Goal: Task Accomplishment & Management: Use online tool/utility

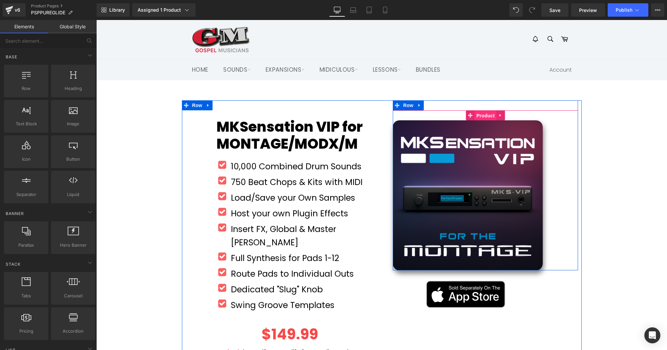
click at [484, 117] on span "Product" at bounding box center [485, 116] width 22 height 10
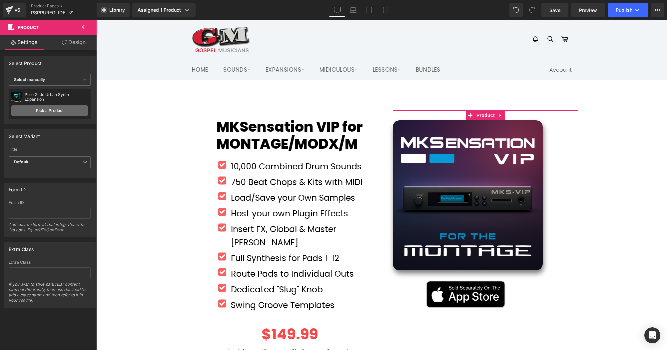
click at [49, 110] on link "Pick a Product" at bounding box center [49, 110] width 77 height 11
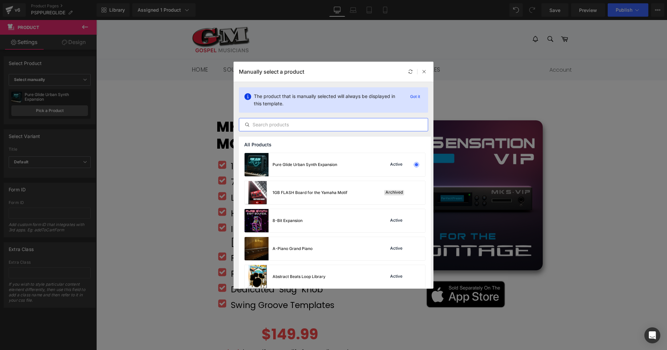
click at [283, 125] on input "text" at bounding box center [333, 125] width 188 height 8
click at [422, 72] on icon at bounding box center [424, 71] width 5 height 5
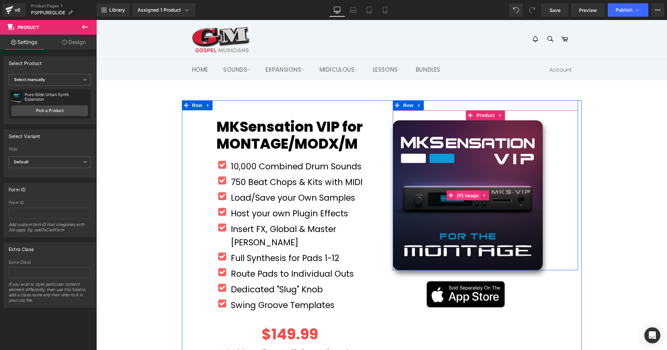
click at [468, 194] on span "(P) Image" at bounding box center [467, 195] width 25 height 10
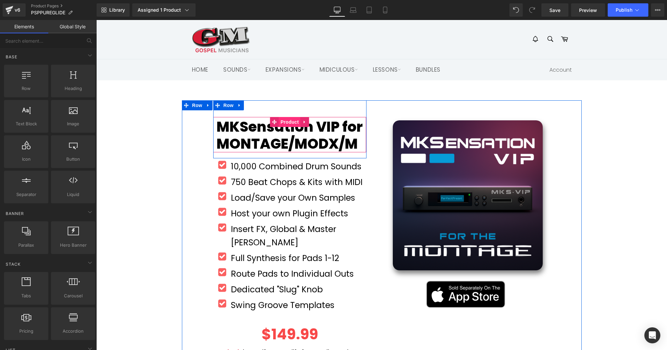
click at [290, 121] on span "Product" at bounding box center [290, 122] width 22 height 10
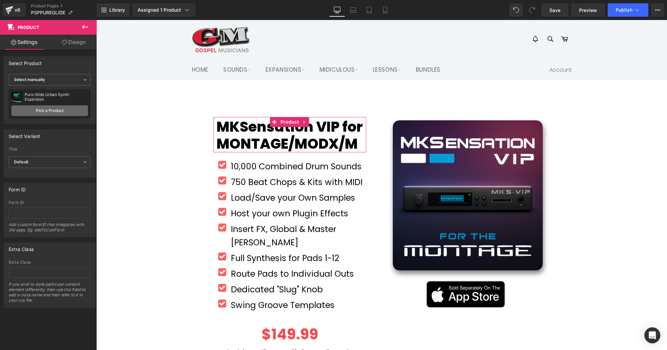
click at [48, 112] on link "Pick a Product" at bounding box center [49, 110] width 77 height 11
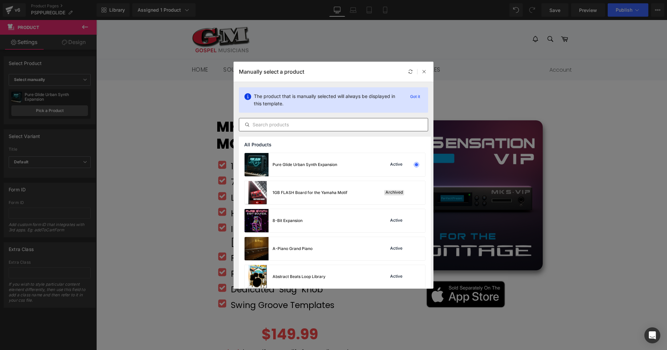
click at [352, 123] on input "text" at bounding box center [333, 125] width 188 height 8
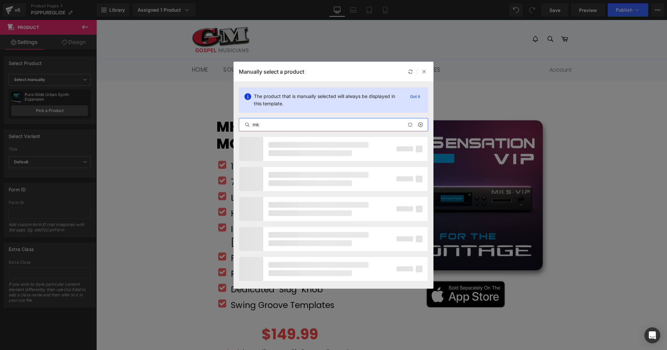
type input "m"
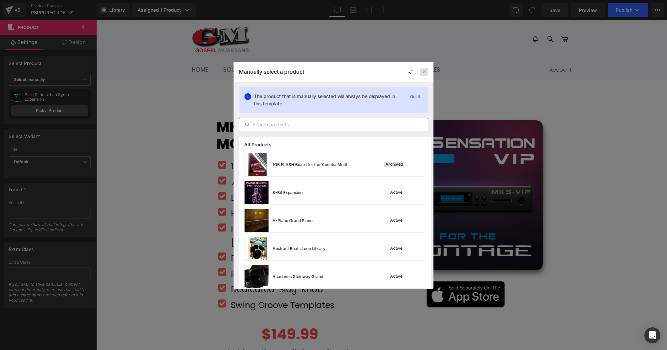
click at [424, 72] on icon at bounding box center [424, 71] width 5 height 5
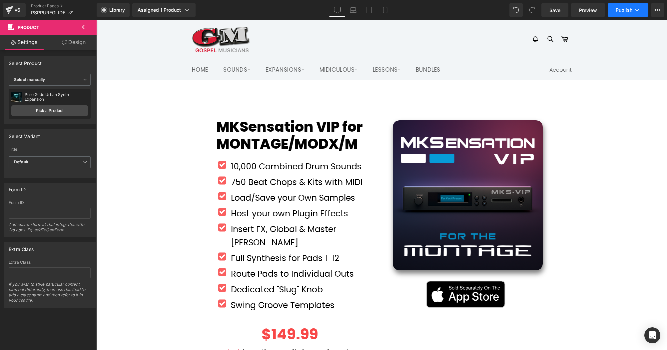
click at [629, 11] on span "Publish" at bounding box center [623, 9] width 17 height 5
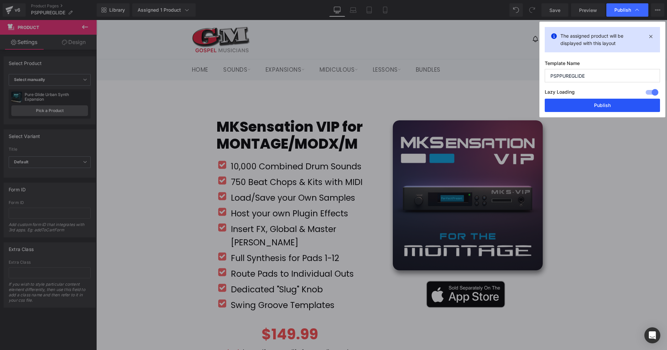
click at [603, 104] on button "Publish" at bounding box center [601, 105] width 115 height 13
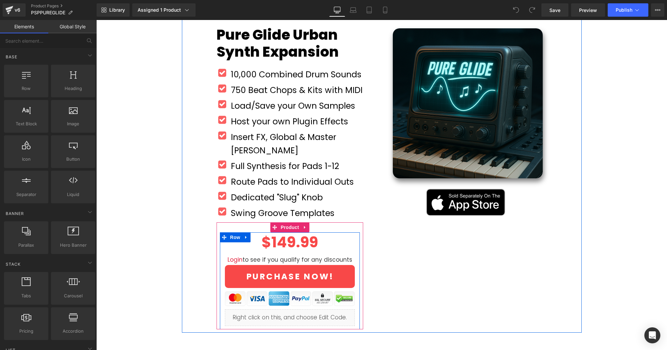
scroll to position [93, 0]
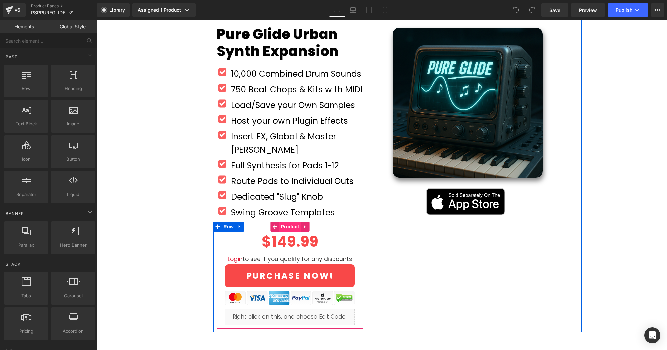
click at [290, 221] on span "Product" at bounding box center [290, 226] width 22 height 10
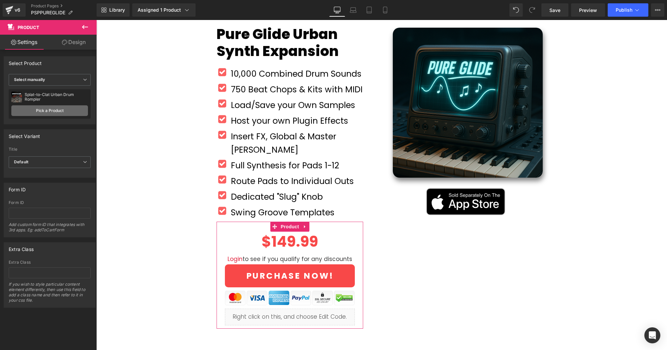
click at [55, 112] on link "Pick a Product" at bounding box center [49, 110] width 77 height 11
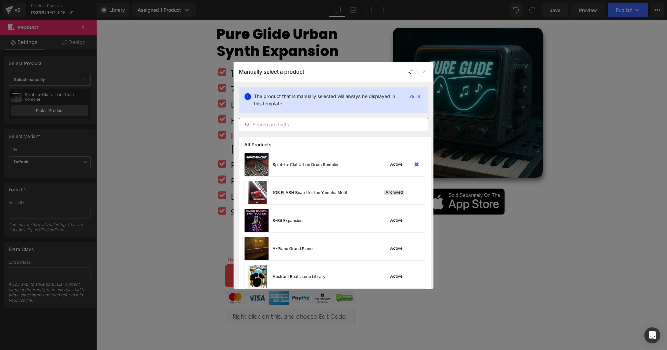
click at [286, 120] on div at bounding box center [333, 124] width 189 height 13
click at [285, 124] on input "text" at bounding box center [333, 125] width 188 height 8
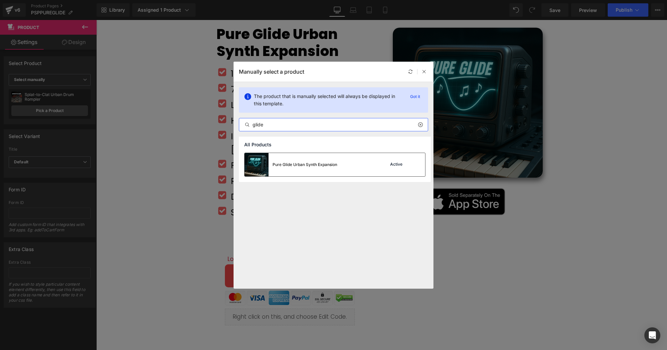
type input "glide"
click at [339, 167] on div "Pure Glide Urban Synth Expansion Active" at bounding box center [334, 164] width 180 height 23
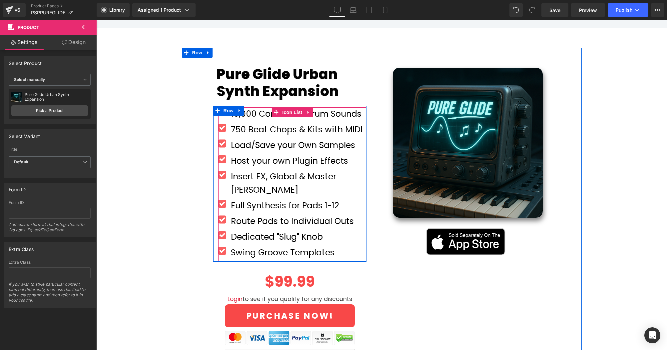
scroll to position [49, 0]
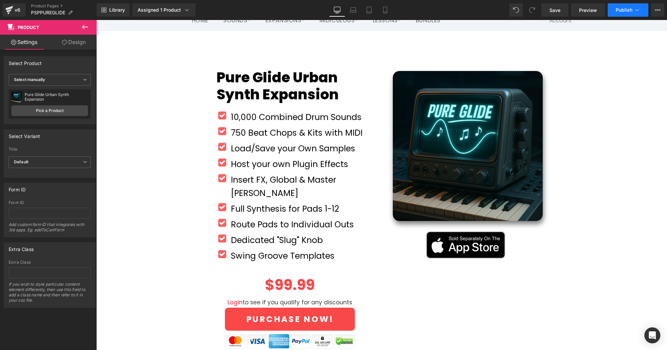
click at [619, 14] on button "Publish" at bounding box center [627, 9] width 41 height 13
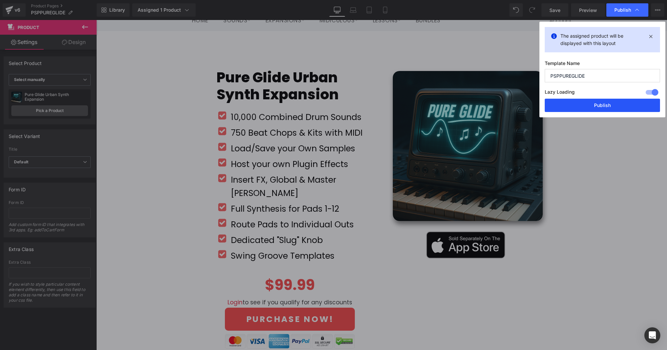
click at [619, 109] on button "Publish" at bounding box center [601, 105] width 115 height 13
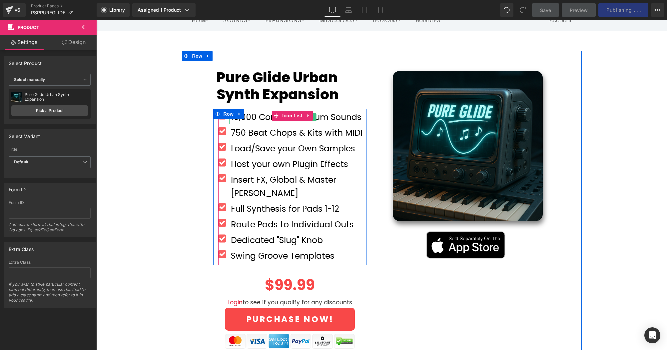
click at [259, 116] on font "10,000 Combined Drum Sounds" at bounding box center [296, 117] width 131 height 12
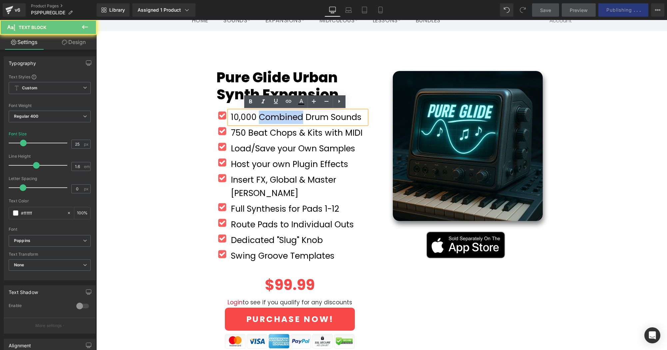
click at [259, 116] on font "10,000 Combined Drum Sounds" at bounding box center [296, 117] width 131 height 12
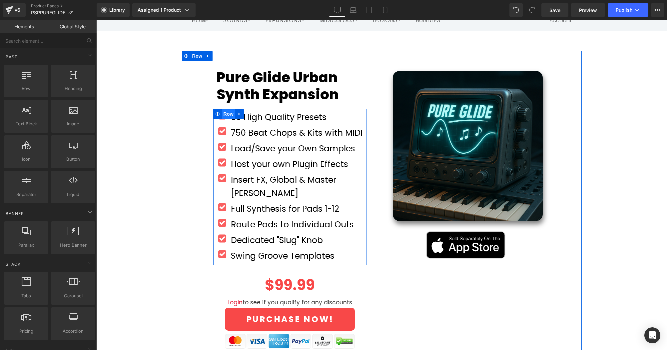
click at [222, 118] on span "Row" at bounding box center [228, 114] width 13 height 10
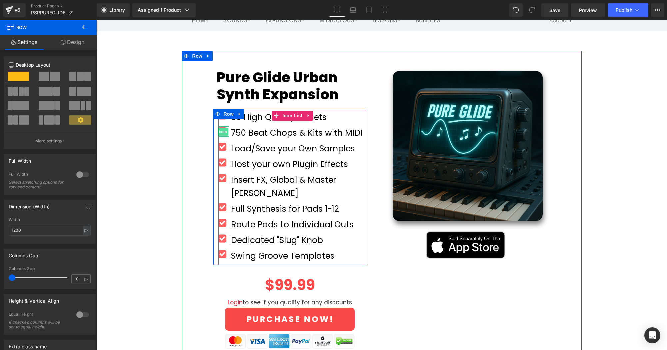
click at [222, 132] on span "Icon" at bounding box center [222, 132] width 11 height 8
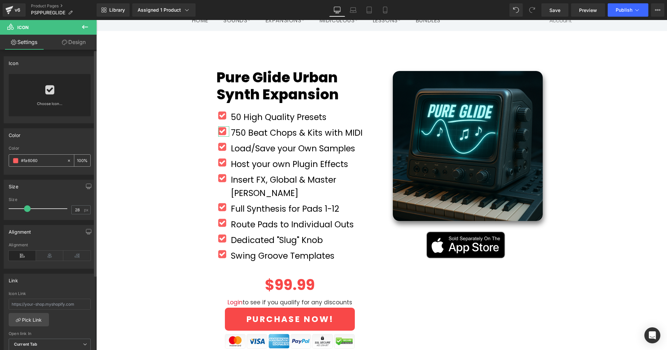
click at [17, 160] on span at bounding box center [15, 160] width 5 height 5
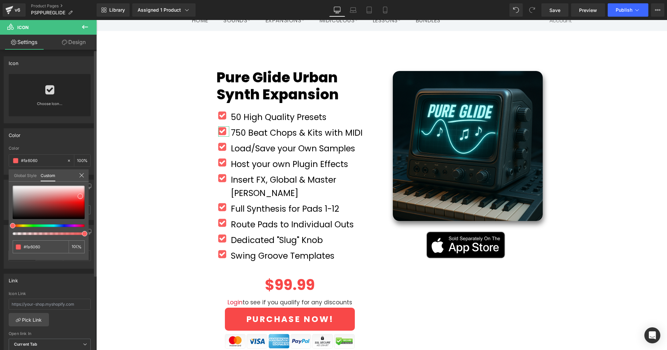
type input "#608efa"
click at [54, 226] on div at bounding box center [46, 225] width 72 height 3
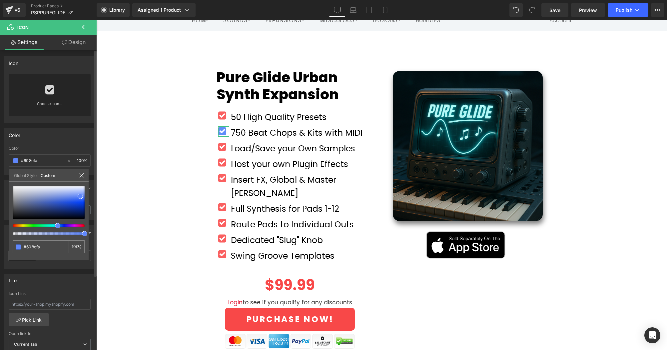
type input "#6075fa"
type input "#6089fa"
type input "#608efa"
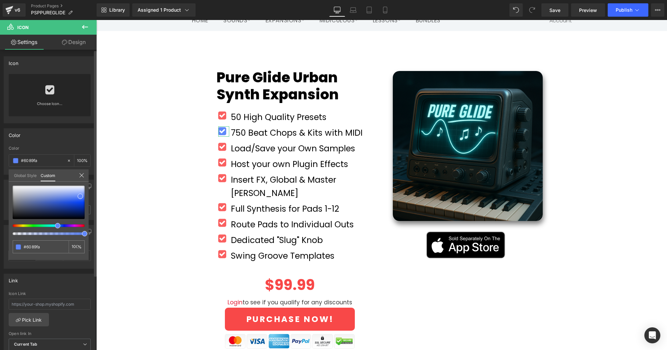
type input "#608efa"
type input "#60a0fa"
type input "#60a8fa"
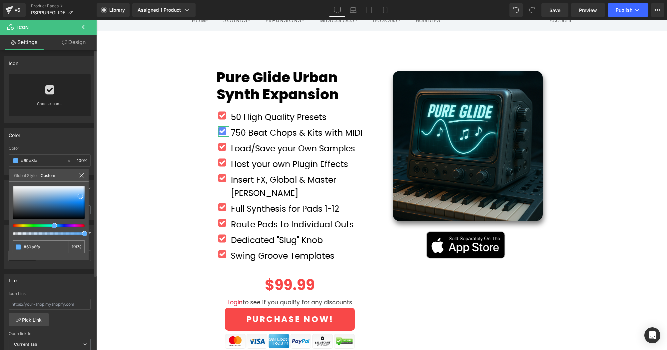
type input "#60affa"
type input "#60b5fa"
type input "#60bafa"
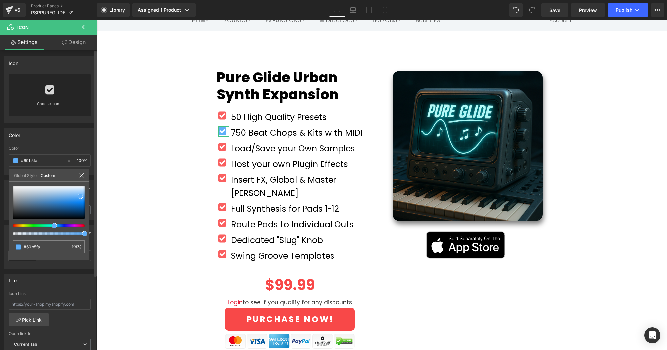
type input "#60bafa"
type input "#60c1fa"
type input "#60c6fa"
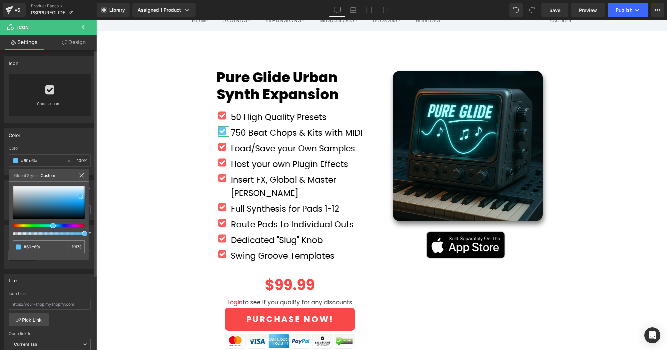
type input "#60c9fa"
type input "#60cefa"
type input "#60d6fa"
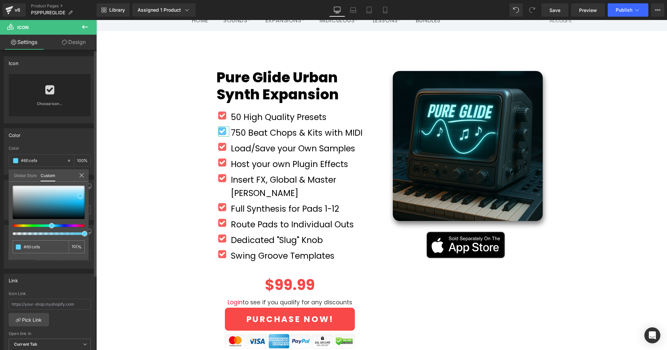
type input "#60d6fa"
type input "#60dbfa"
type input "#60e0fa"
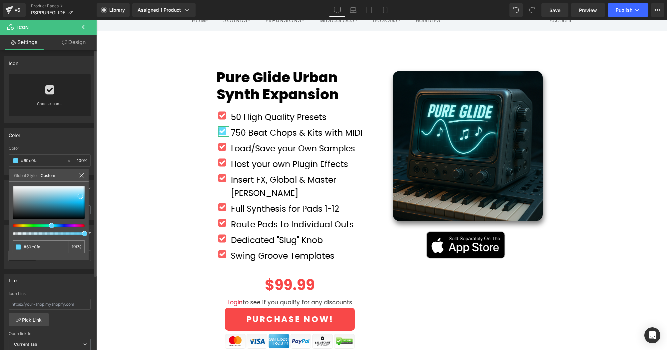
type input "#60e3fa"
type input "#60e8fa"
type input "#60edfa"
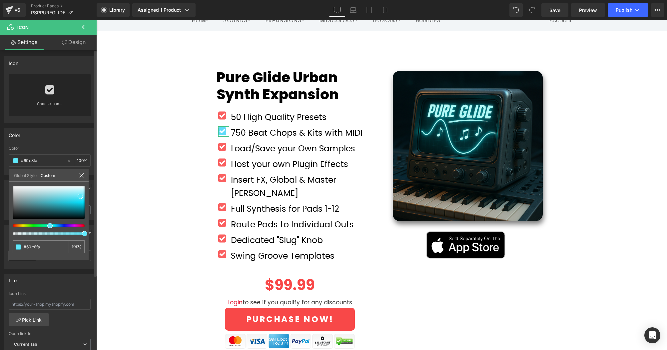
type input "#60edfa"
type input "#60effa"
type input "#60f4fa"
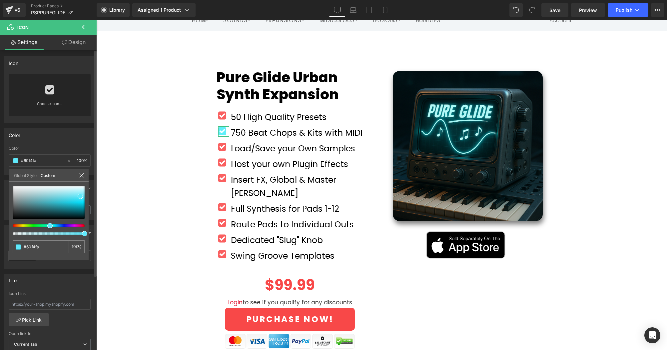
type input "#60fafa"
type input "#60faf7"
type input "#60faf2"
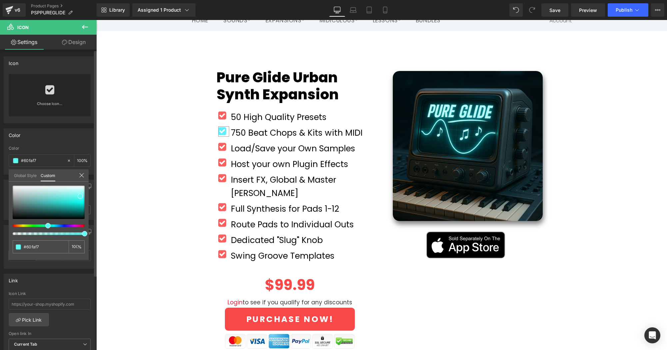
type input "#60faf2"
type input "#60faed"
type input "#60faea"
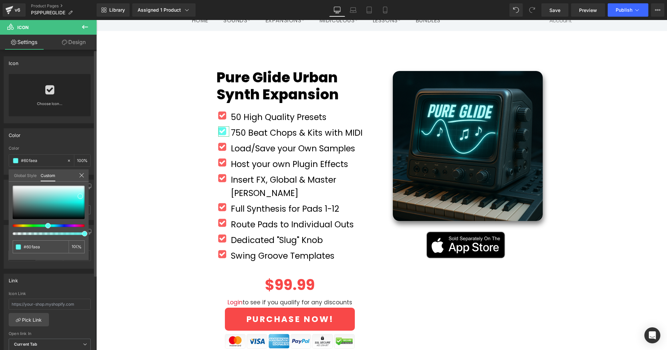
type input "#60fae5"
type input "#60fae0"
type input "#60fadd"
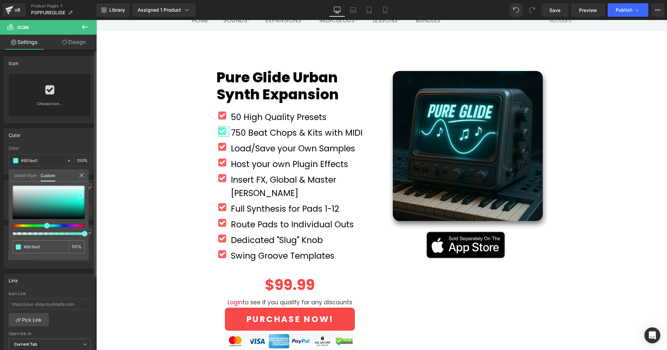
type input "#60fadd"
drag, startPoint x: 54, startPoint y: 226, endPoint x: 41, endPoint y: 225, distance: 13.0
click at [41, 225] on div at bounding box center [46, 225] width 72 height 3
type input "#56f9db"
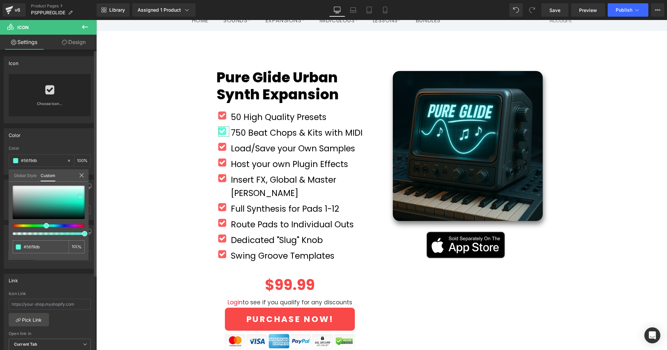
type input "#48f8d8"
type input "#34f8d4"
type input "#26f7d0"
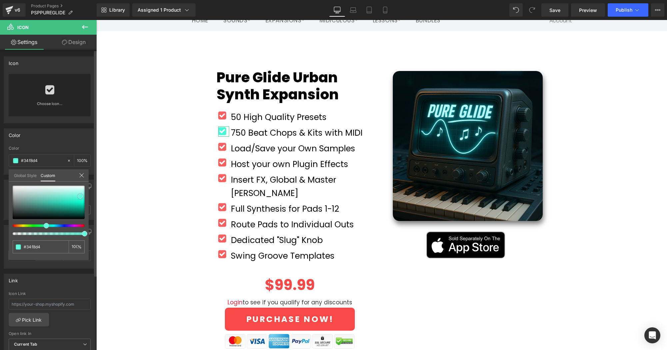
type input "#26f7d0"
type input "#1ef4cd"
type input "#11f2c9"
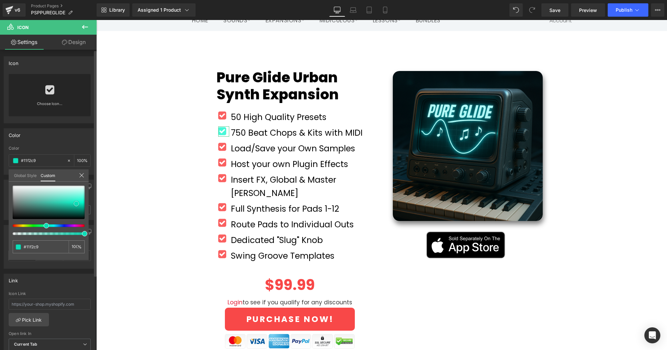
type input "#0cddb7"
type input "#0ed6b1"
type input "#0fcba9"
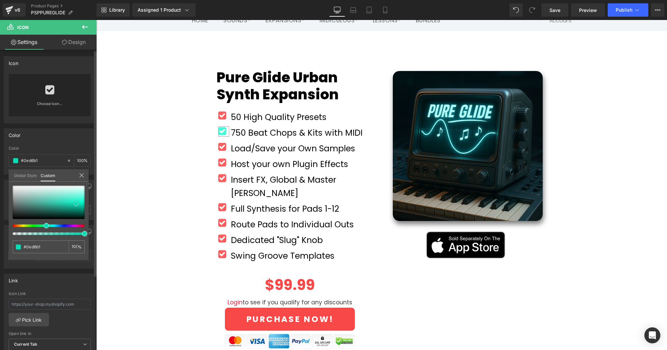
type input "#0fcba9"
type input "#10c6a4"
type input "#0fbc9c"
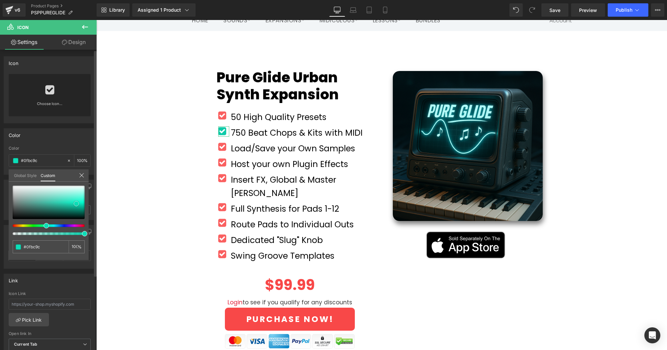
type input "#11b497"
type input "#11b093"
type input "#13ae91"
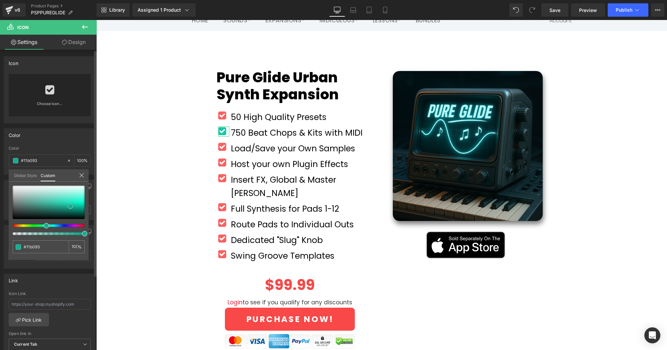
type input "#13ae91"
type input "#14ad91"
type input "#12a98e"
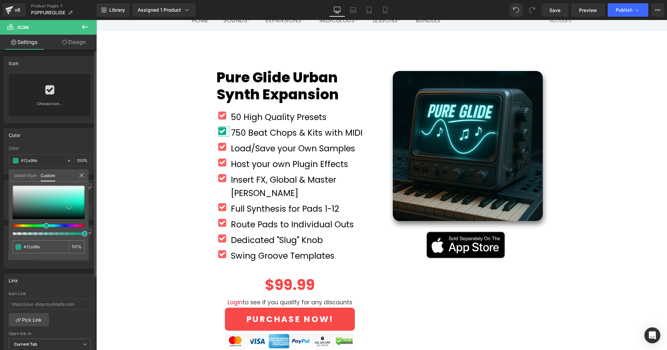
type input "#13a88d"
type input "#14a78c"
type input "#14a389"
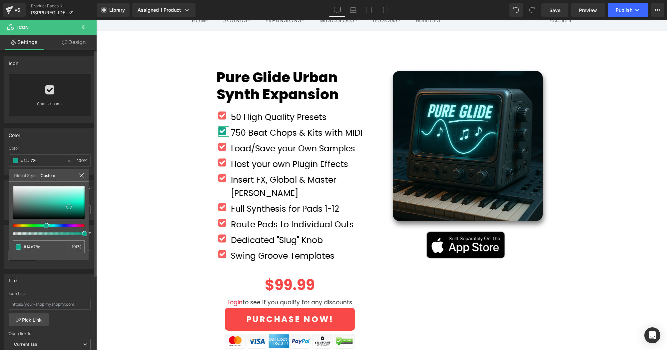
type input "#14a389"
type input "#16a187"
type input "#169c83"
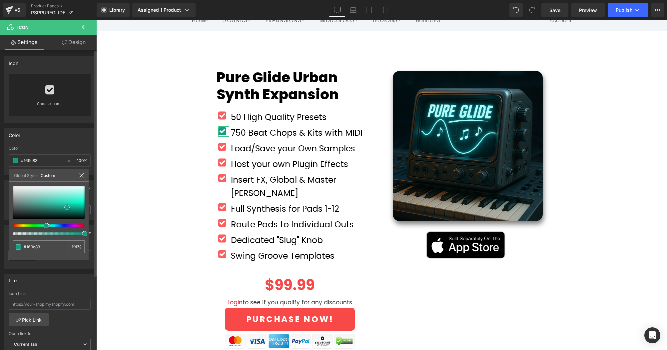
drag, startPoint x: 79, startPoint y: 193, endPoint x: 66, endPoint y: 204, distance: 17.3
click at [66, 204] on span at bounding box center [66, 206] width 5 height 5
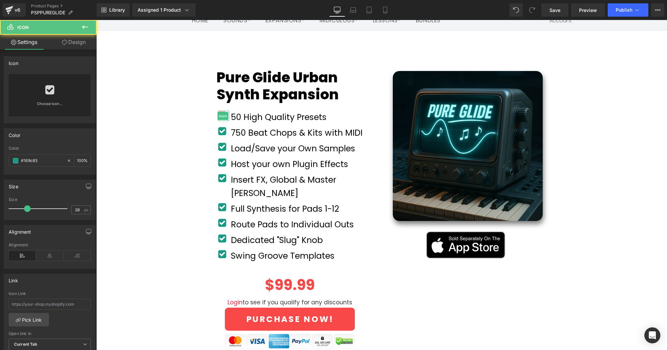
drag, startPoint x: 314, startPoint y: 192, endPoint x: 218, endPoint y: 172, distance: 98.3
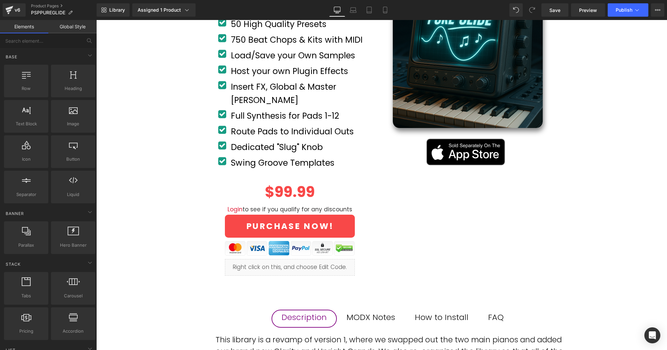
scroll to position [145, 0]
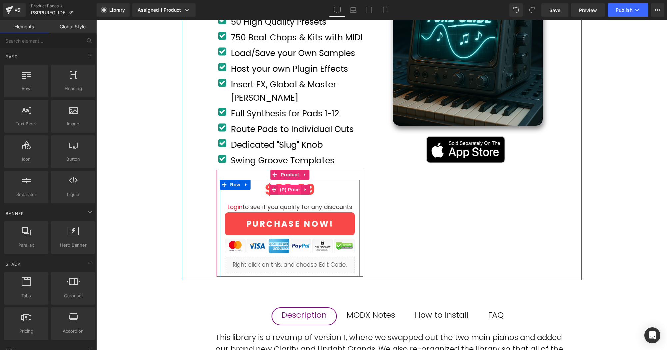
click at [286, 184] on span "(P) Price" at bounding box center [289, 189] width 23 height 10
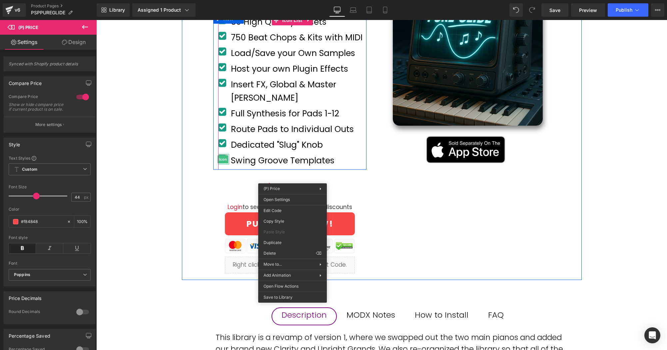
click at [224, 155] on span "Icon" at bounding box center [222, 159] width 11 height 8
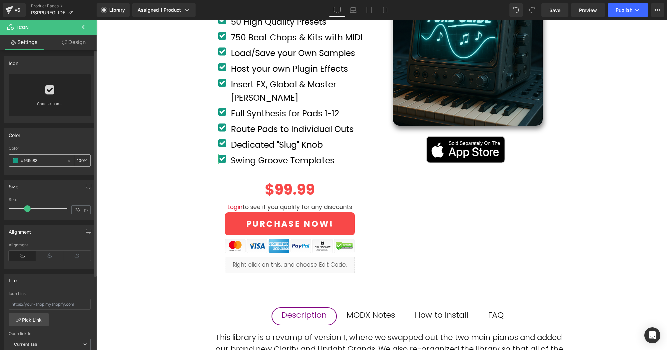
click at [49, 160] on input "#169c83" at bounding box center [42, 160] width 43 height 7
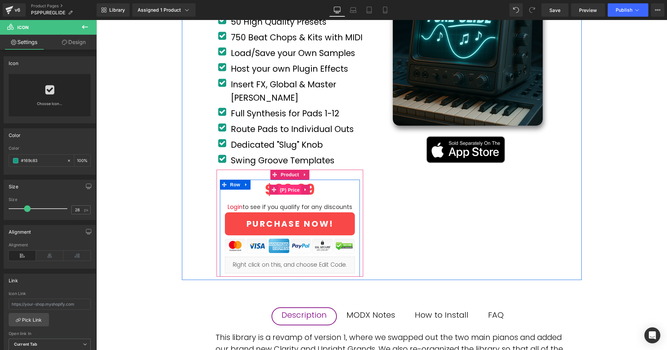
click at [294, 185] on span "(P) Price" at bounding box center [289, 190] width 23 height 10
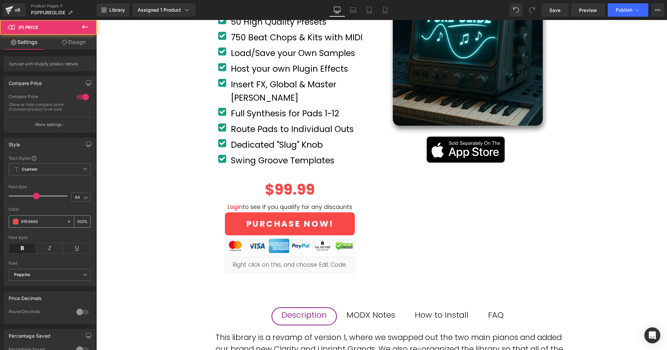
click at [43, 225] on input "#f84848" at bounding box center [42, 221] width 43 height 7
paste input "169c83"
type input "#169c83"
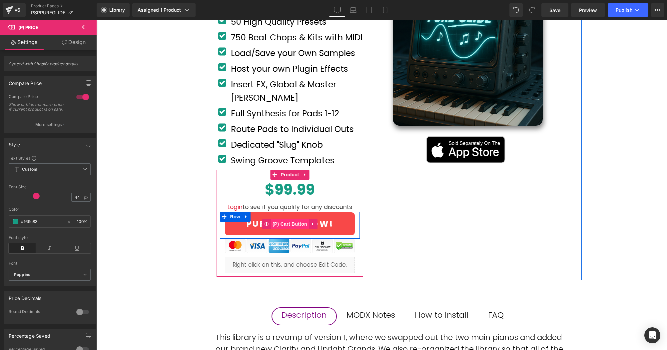
click at [292, 219] on span "(P) Cart Button" at bounding box center [290, 224] width 38 height 10
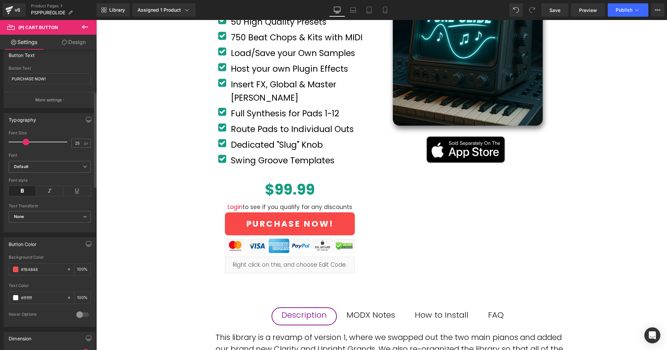
scroll to position [132, 0]
click at [40, 268] on input "#f84848" at bounding box center [42, 268] width 43 height 7
paste input "169c83"
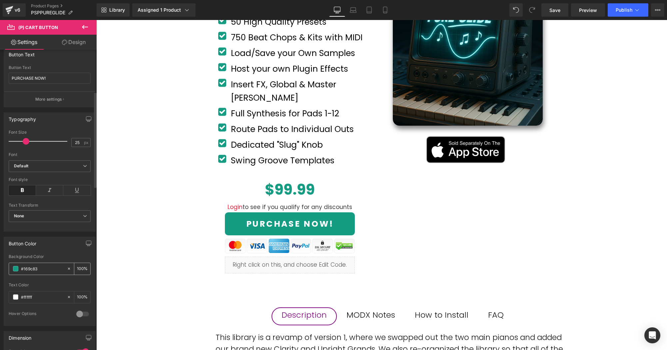
click at [14, 269] on span at bounding box center [15, 268] width 5 height 5
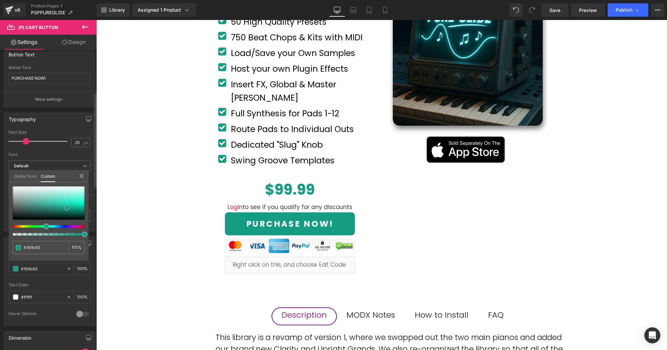
type input "#15977f"
type input "#138a74"
type input "#138570"
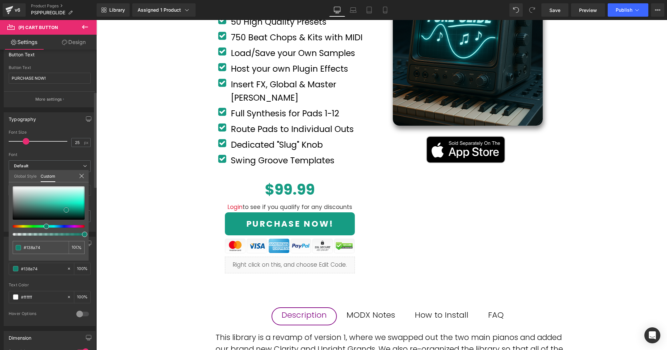
type input "#138570"
type input "#11826d"
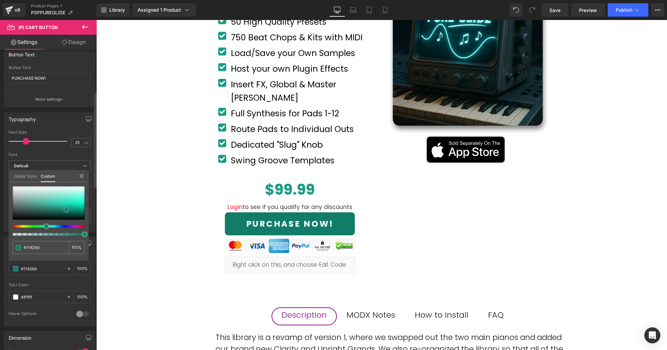
type input "#117d69"
type input "#107965"
type input "#107461"
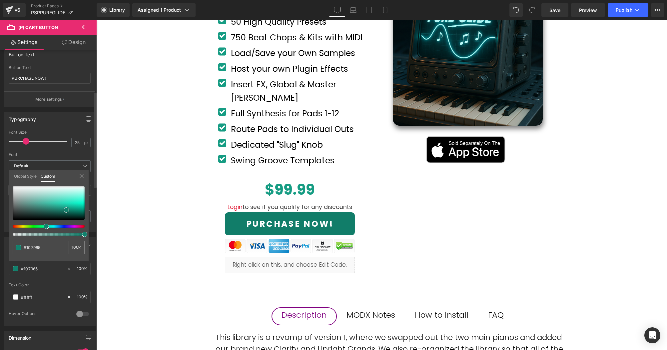
type input "#107461"
type input "#0f705e"
type input "#0f6b5a"
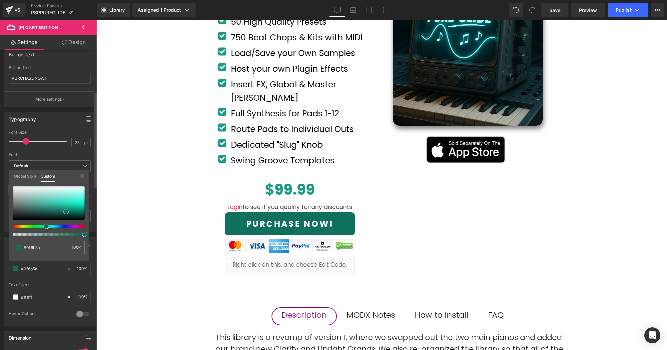
type input "#0e6656"
type input "#0f6656"
type input "#0e6152"
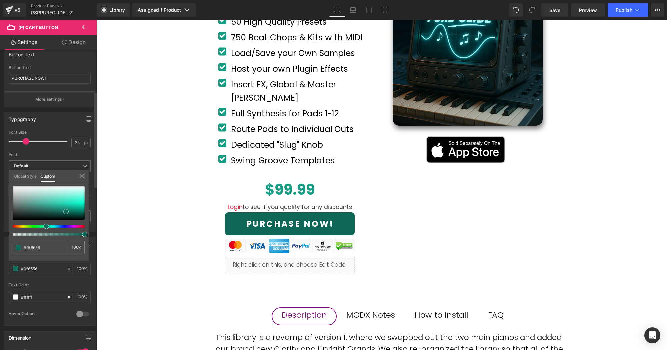
type input "#0e6152"
type input "#0e6252"
type input "#0d5d4e"
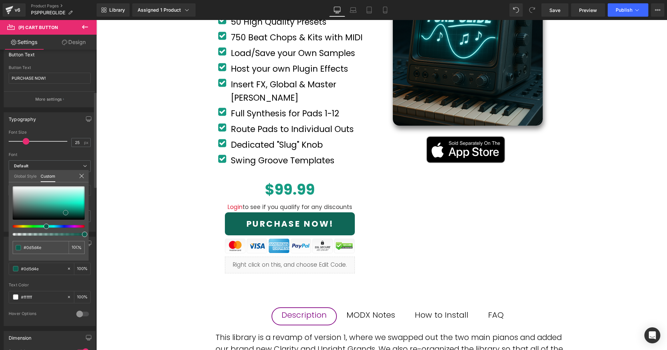
type input "#0c594b"
type input "#0d584a"
type input "#0c5447"
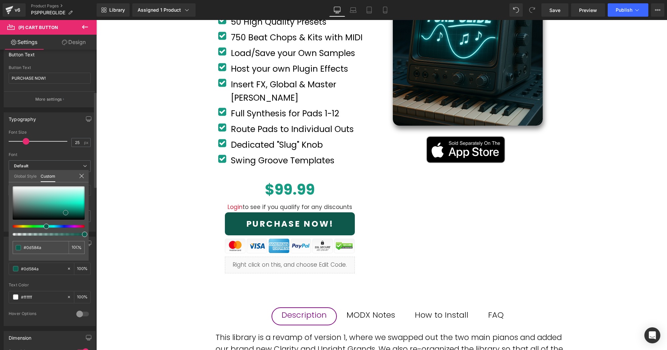
type input "#0c5447"
type input "#0c4f43"
type input "#0b4f43"
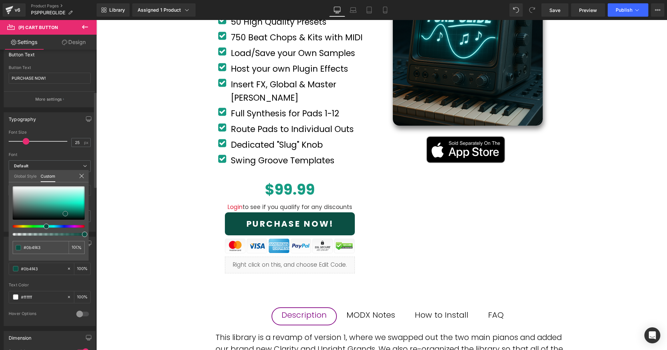
type input "#0c5447"
type input "#0d5346"
type input "#0d584a"
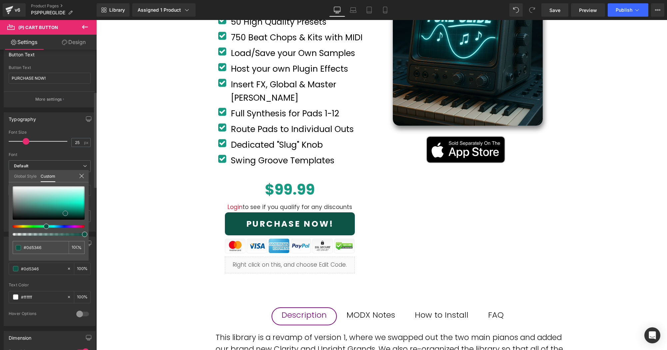
type input "#0d584a"
type input "#0d5d4e"
type input "#0e6152"
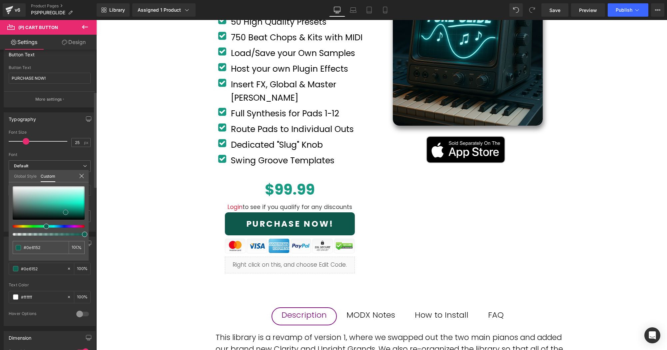
type input "#0e6252"
type input "#0f6656"
type input "#0c6d5b"
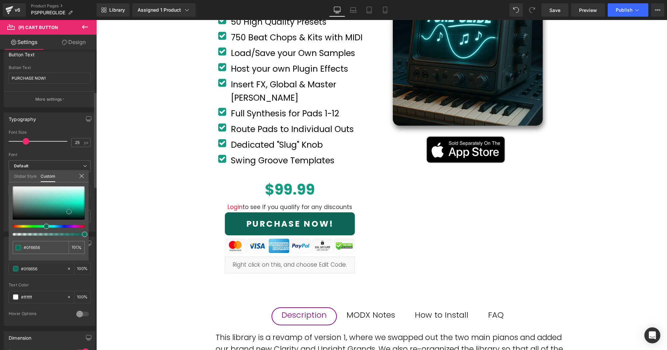
type input "#0c6d5b"
type input "#0a7461"
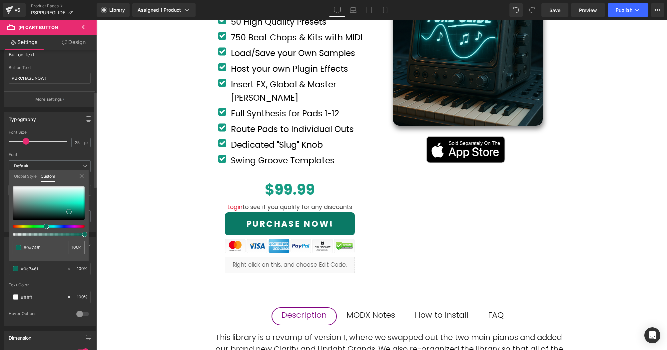
type input "#0a7965"
type input "#077c67"
type input "#07826b"
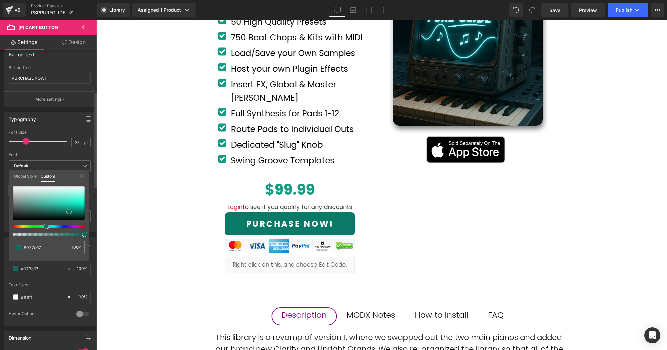
type input "#07826b"
type input "#06836c"
type input "#038069"
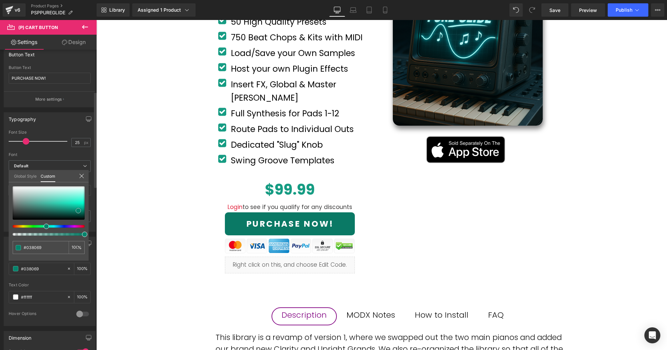
type input "#03816a"
type input "#03866e"
type input "#02876f"
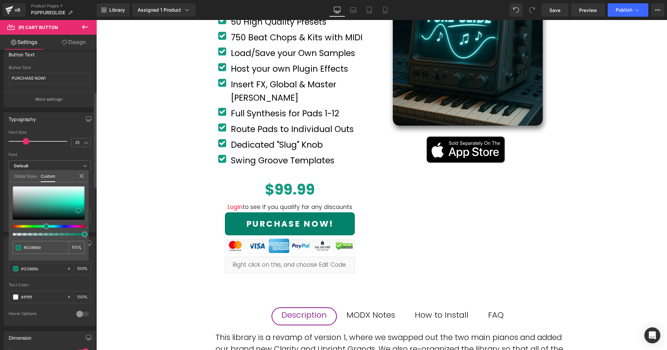
type input "#02876f"
type input "#008970"
type input "#008e74"
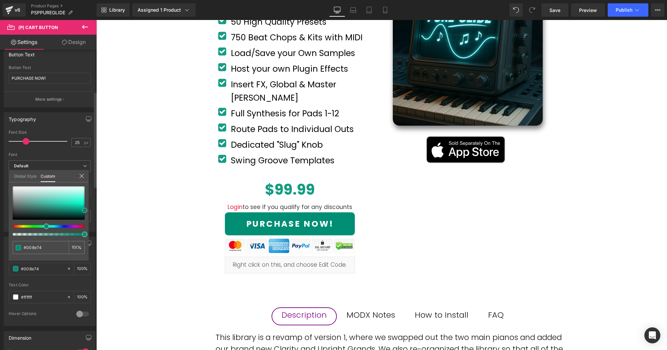
type input "#02866e"
type input "#06836c"
type input "#0d7c68"
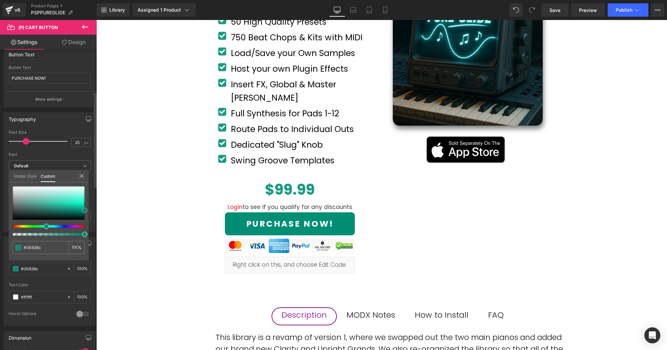
type input "#0d7c68"
type input "#107461"
type input "#156f5e"
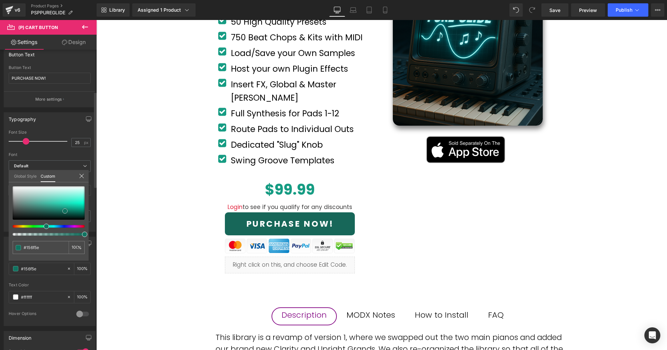
type input "#176759"
type input "#176356"
type input "#1a6054"
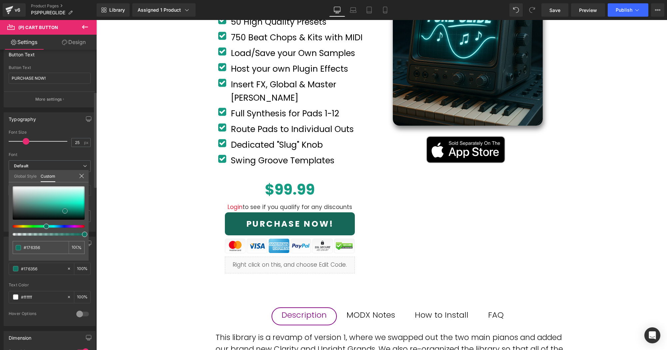
type input "#1a6054"
type input "#1a5a4f"
type input "#1e564d"
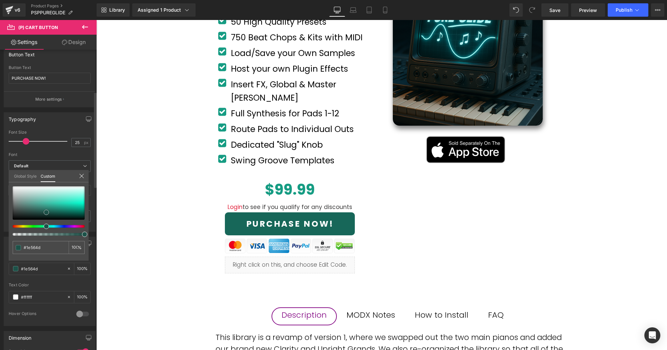
type input "#1e5149"
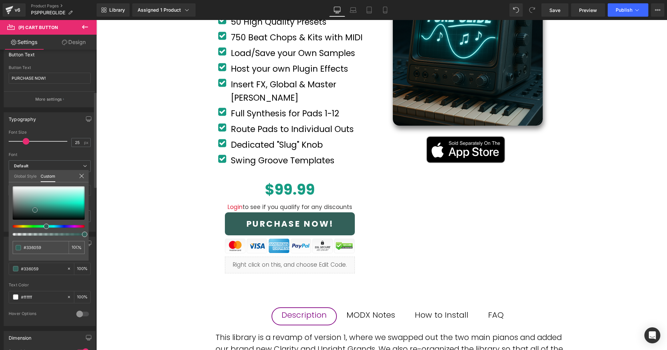
drag, startPoint x: 66, startPoint y: 209, endPoint x: 35, endPoint y: 211, distance: 31.7
click at [35, 211] on span at bounding box center [34, 209] width 5 height 5
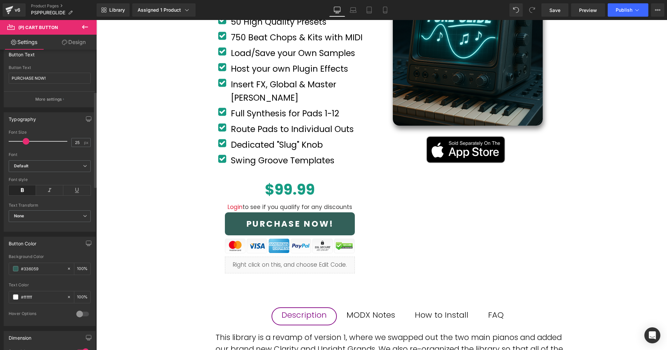
click at [464, 221] on body "Skip to content Search Home Sounds Plugins Drums/Beats Yamaha Sounds Expansions" at bounding box center [381, 350] width 570 height 950
click at [626, 11] on span "Publish" at bounding box center [623, 9] width 17 height 5
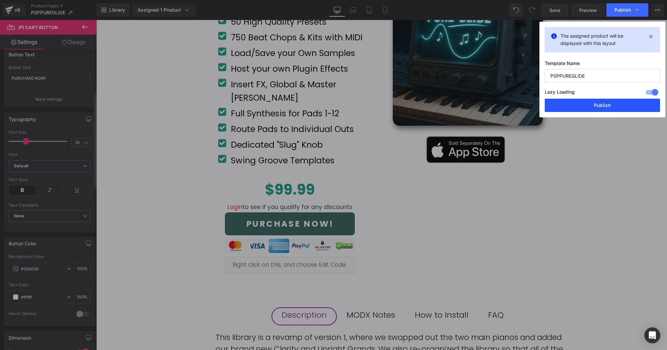
click at [606, 106] on button "Publish" at bounding box center [601, 105] width 115 height 13
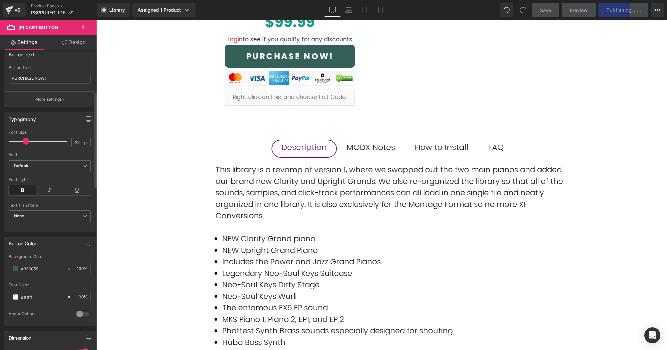
scroll to position [315, 0]
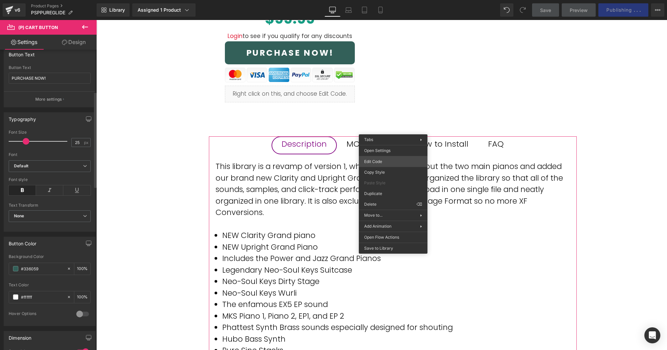
click at [387, 0] on div "(P) Cart Button You are previewing how the will restyle your page. You can not …" at bounding box center [333, 0] width 667 height 0
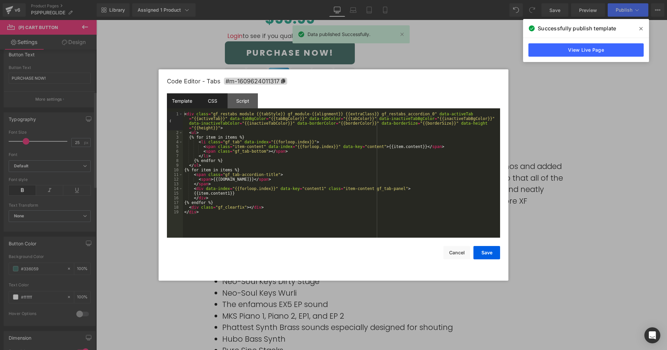
click at [213, 101] on div "CSS" at bounding box center [212, 100] width 30 height 15
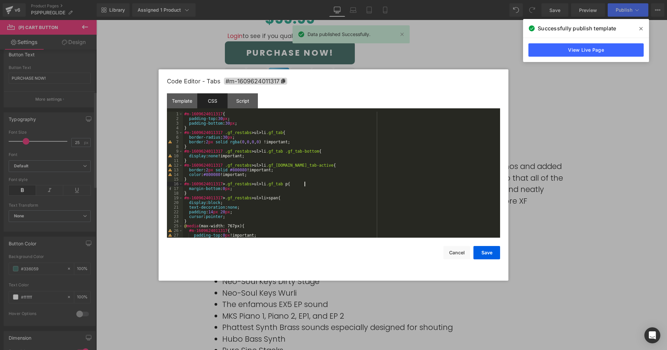
click at [309, 186] on div "#m-1609624011317 { padding-top : 30 px ; padding-bottom : 30 px ; } #m-16096240…" at bounding box center [340, 179] width 314 height 135
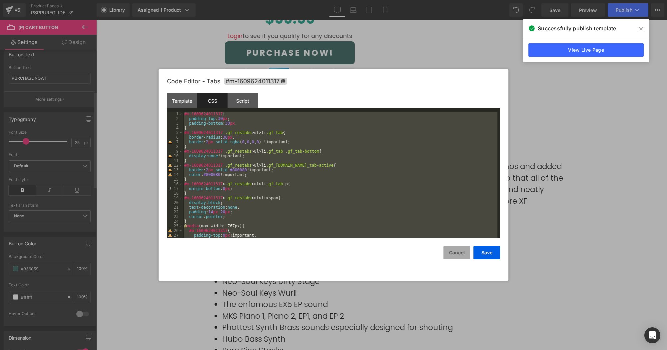
click at [458, 249] on button "Cancel" at bounding box center [456, 252] width 27 height 13
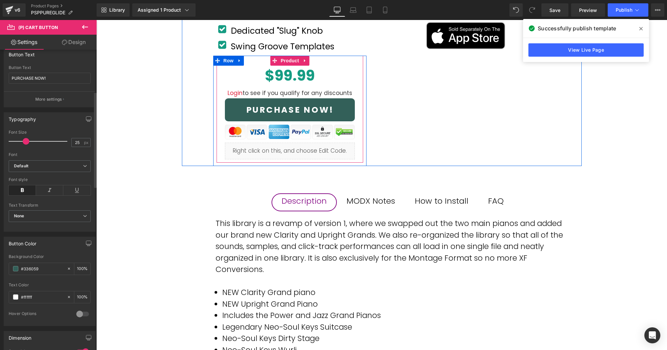
scroll to position [255, 0]
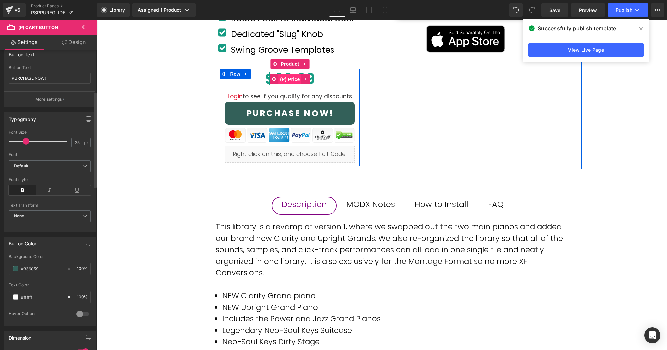
click at [290, 74] on span "(P) Price" at bounding box center [289, 79] width 23 height 10
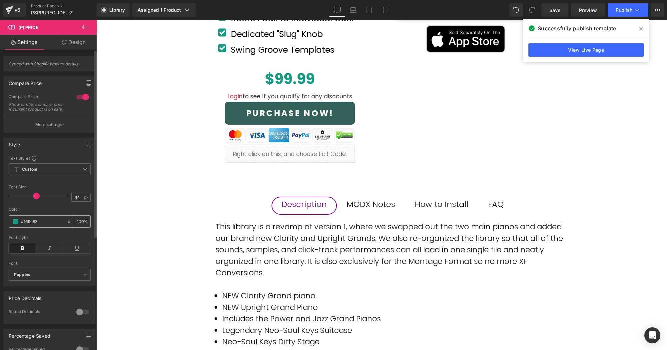
click at [38, 225] on input "#169c83" at bounding box center [42, 221] width 43 height 7
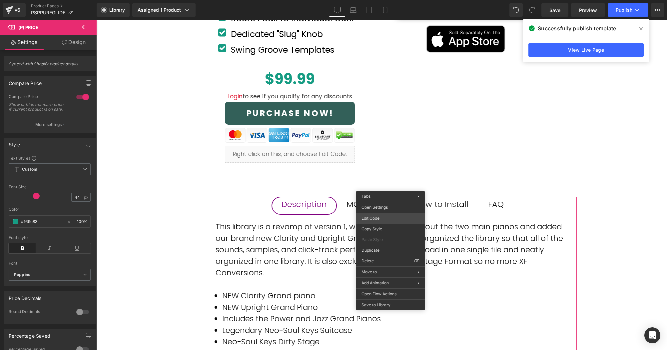
click at [386, 0] on div "(P) Price You are previewing how the will restyle your page. You can not edit E…" at bounding box center [333, 0] width 667 height 0
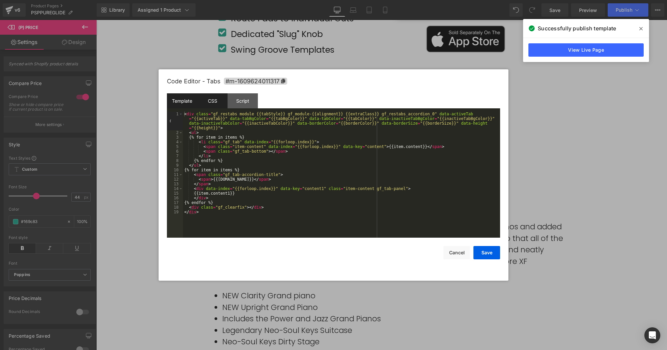
click at [210, 101] on div "CSS" at bounding box center [212, 100] width 30 height 15
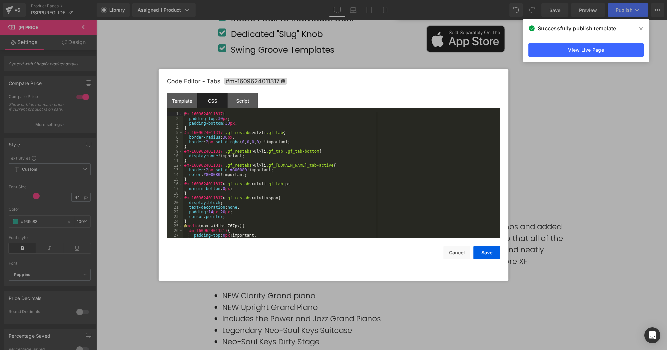
click at [319, 216] on div "#m-1609624011317 { padding-top : 30 px ; padding-bottom : 30 px ; } #m-16096240…" at bounding box center [340, 179] width 314 height 135
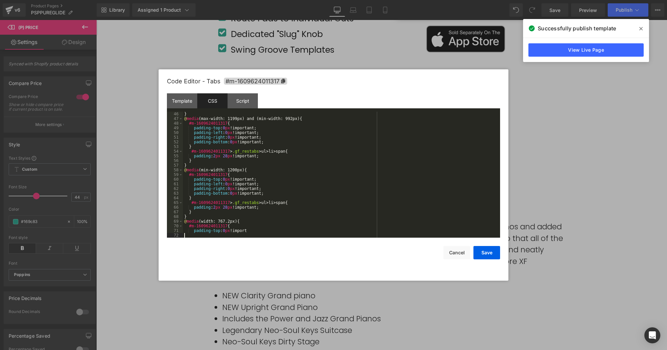
scroll to position [210, 0]
click at [487, 253] on button "Save" at bounding box center [486, 252] width 27 height 13
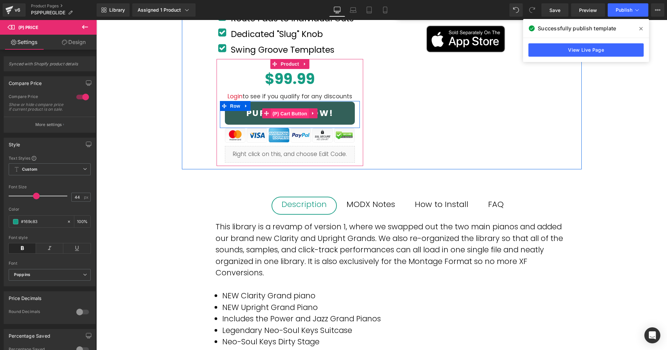
click at [288, 109] on span "(P) Cart Button" at bounding box center [290, 114] width 38 height 10
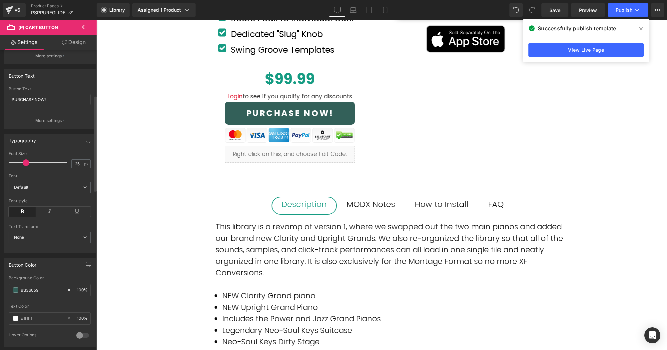
scroll to position [161, 0]
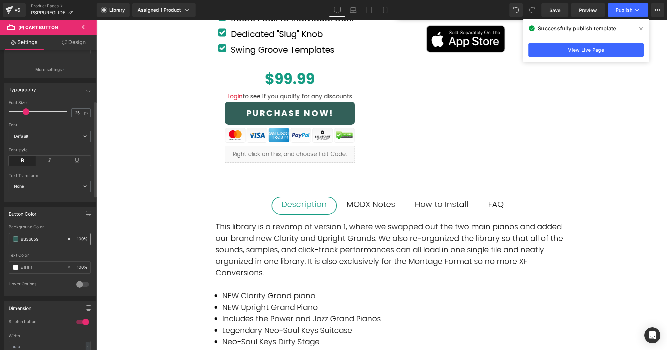
click at [36, 238] on input "#336059" at bounding box center [42, 238] width 43 height 7
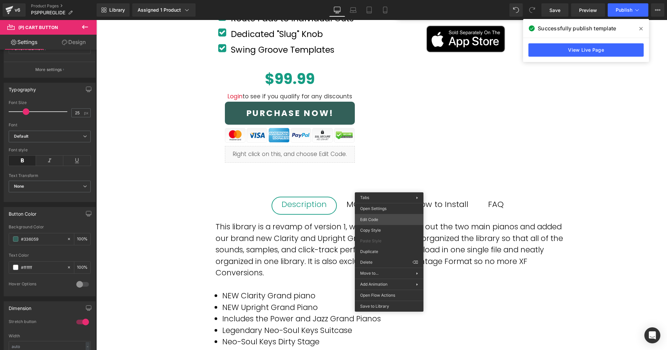
click at [386, 0] on div "(P) Cart Button You are previewing how the will restyle your page. You can not …" at bounding box center [333, 0] width 667 height 0
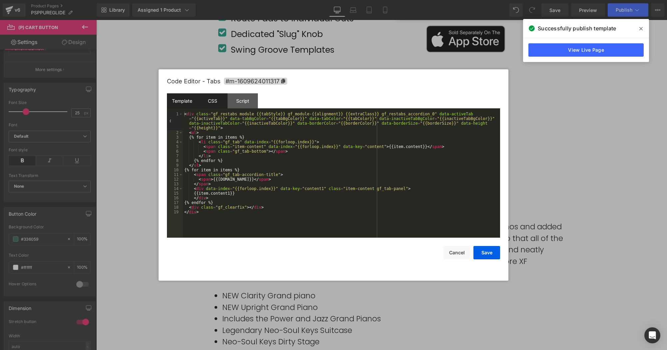
click at [214, 105] on div "CSS" at bounding box center [212, 100] width 30 height 15
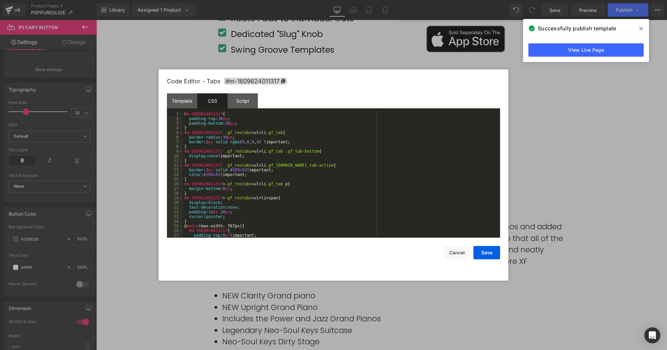
click at [319, 215] on div "#m-1609624011317 { padding-top : 30 px ; padding-bottom : 30 px ; } #m-16096240…" at bounding box center [340, 179] width 314 height 135
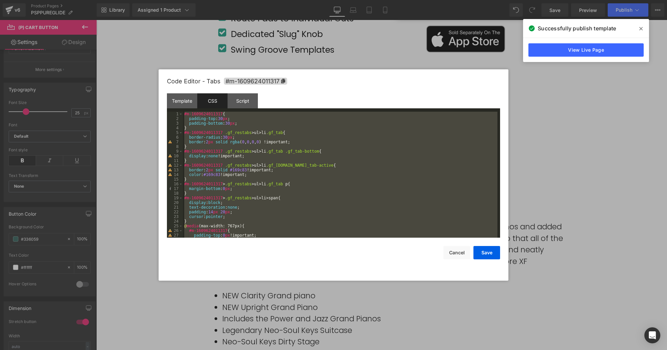
scroll to position [247, 0]
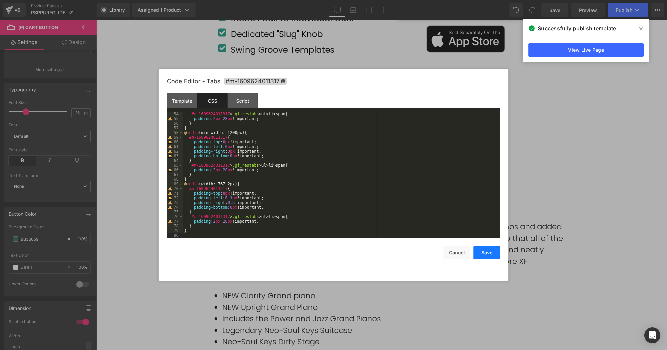
click at [486, 251] on button "Save" at bounding box center [486, 252] width 27 height 13
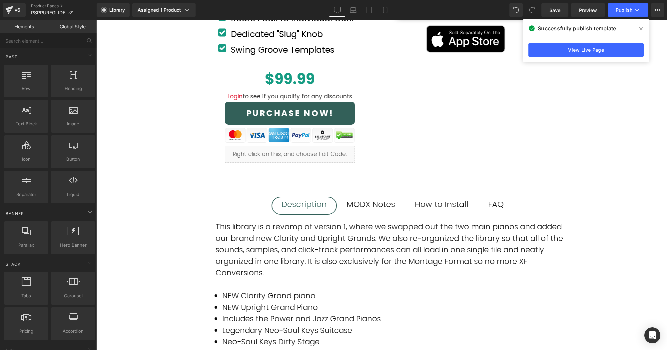
click at [591, 180] on div "Pure Glide Urban Synth Expansion (P) Title Product Row Icon 50 High Quality Pre…" at bounding box center [381, 191] width 570 height 692
click at [625, 9] on span "Publish" at bounding box center [623, 9] width 17 height 5
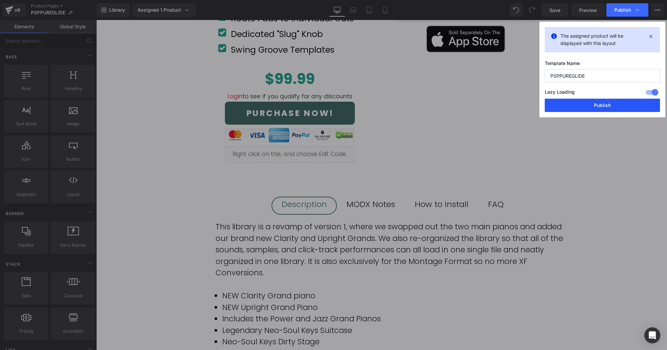
click at [604, 105] on button "Publish" at bounding box center [601, 105] width 115 height 13
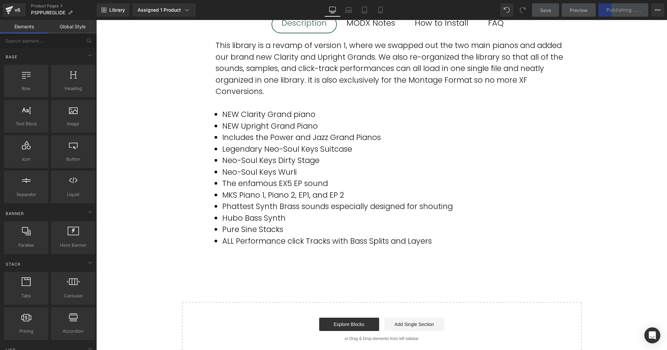
scroll to position [351, 0]
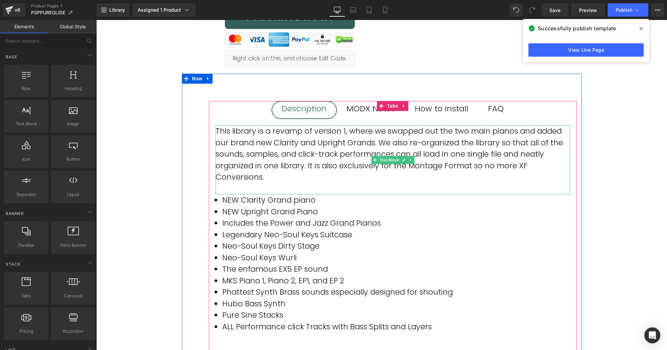
click at [326, 125] on p "This library is a revamp of version 1, where we swapped out the two main pianos…" at bounding box center [392, 154] width 354 height 58
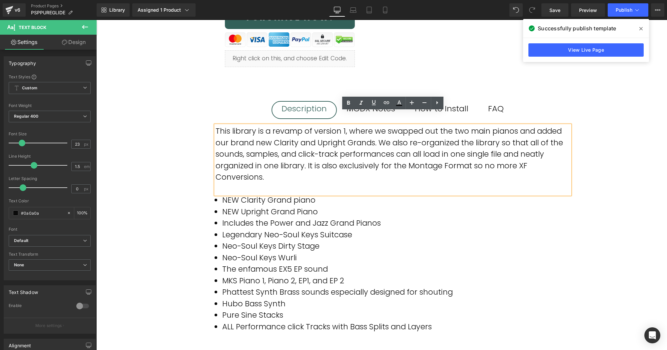
click at [193, 124] on div "Description Text Block MODX Notes Text Block How to Install Text Block FAQ Text…" at bounding box center [382, 214] width 400 height 280
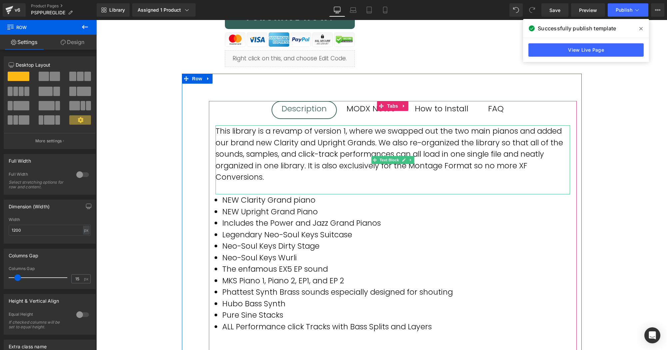
click at [293, 126] on p "This library is a revamp of version 1, where we swapped out the two main pianos…" at bounding box center [392, 154] width 354 height 58
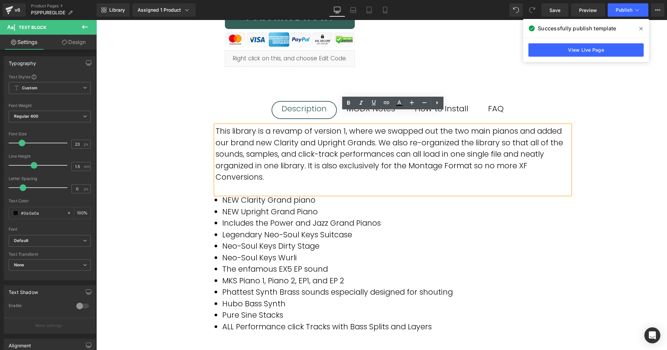
click at [465, 229] on li "Legendary Neo-Soul Keys Suitcase" at bounding box center [396, 235] width 348 height 12
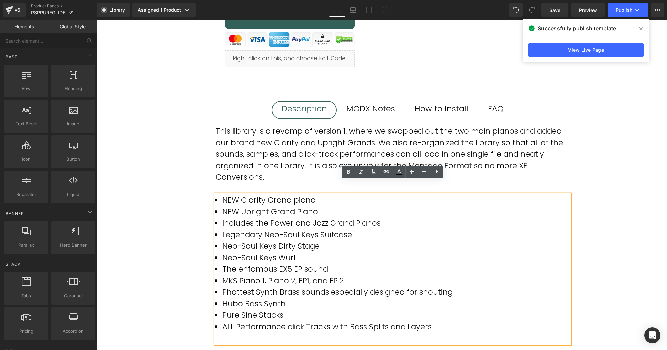
drag, startPoint x: 640, startPoint y: 156, endPoint x: 619, endPoint y: 154, distance: 20.8
click at [640, 156] on div "Pure Glide Urban Synth Expansion (P) Title Product Row Icon 50 High Quality Pre…" at bounding box center [381, 96] width 570 height 692
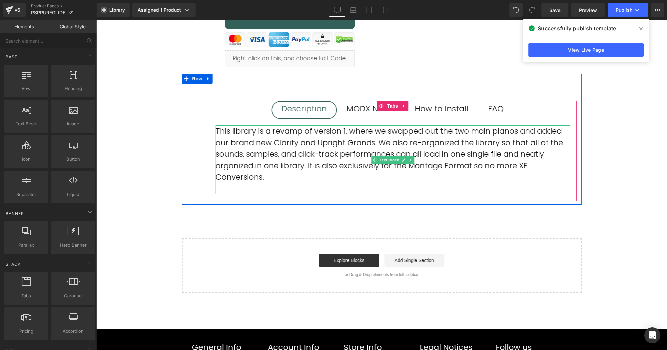
click at [321, 163] on p "This library is a revamp of version 1, where we swapped out the two main pianos…" at bounding box center [392, 154] width 354 height 58
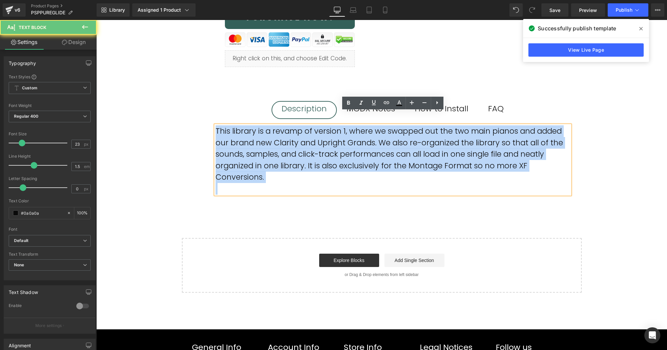
click at [321, 163] on p "This library is a revamp of version 1, where we swapped out the two main pianos…" at bounding box center [392, 154] width 354 height 58
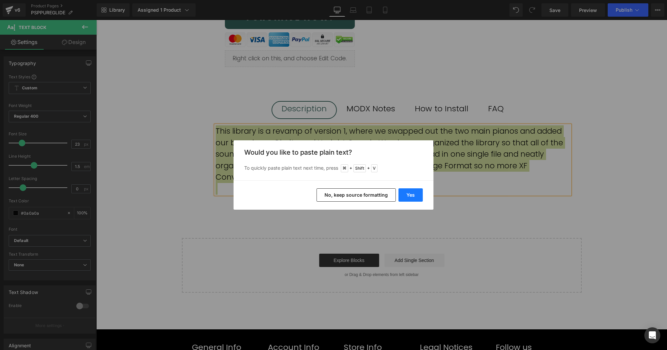
click at [409, 196] on button "Yes" at bounding box center [410, 194] width 24 height 13
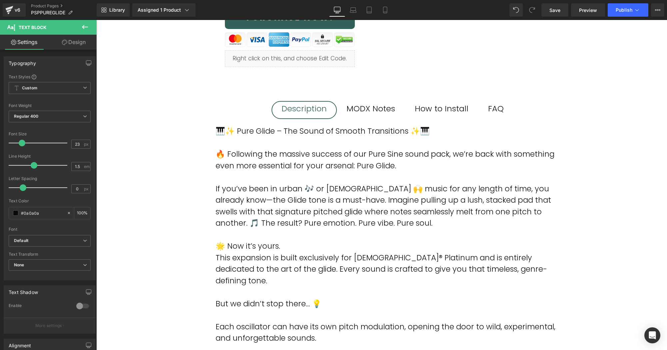
click at [141, 190] on div "Pure Glide Urban Synth Expansion (P) Title Product Row Icon 50 High Quality Pre…" at bounding box center [381, 136] width 570 height 772
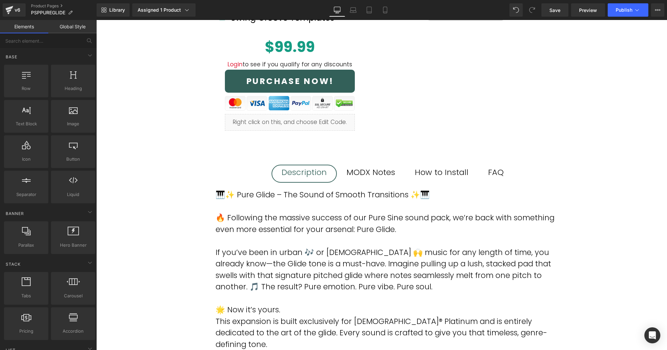
scroll to position [279, 0]
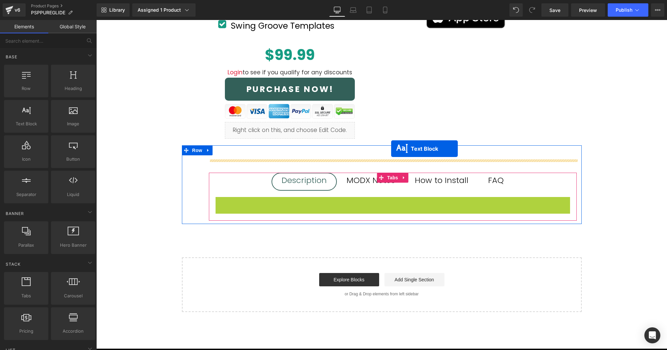
drag, startPoint x: 392, startPoint y: 186, endPoint x: 391, endPoint y: 149, distance: 37.3
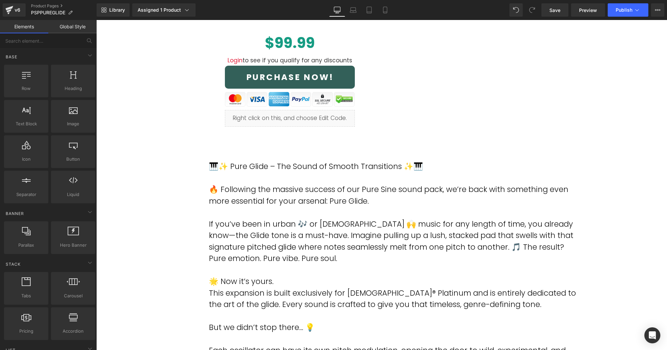
scroll to position [292, 0]
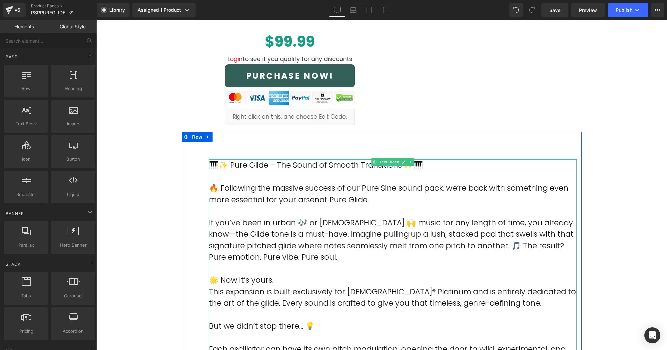
click at [349, 159] on p "🎹✨ Pure Glide – The Sound of Smooth Transitions ✨🎹" at bounding box center [393, 165] width 368 height 12
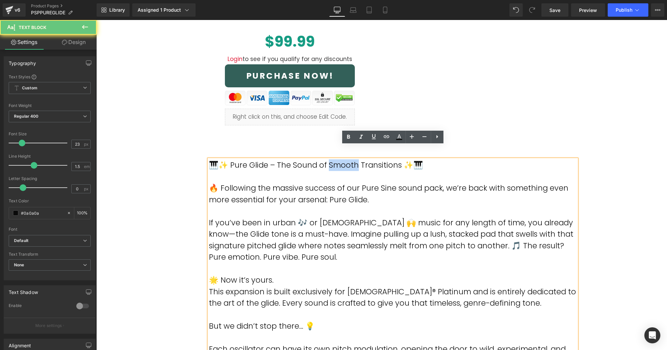
click at [349, 159] on p "🎹✨ Pure Glide – The Sound of Smooth Transitions ✨🎹" at bounding box center [393, 165] width 368 height 12
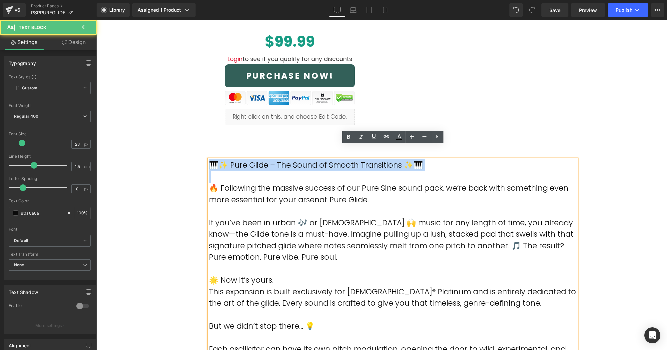
click at [349, 159] on p "🎹✨ Pure Glide – The Sound of Smooth Transitions ✨🎹" at bounding box center [393, 165] width 368 height 12
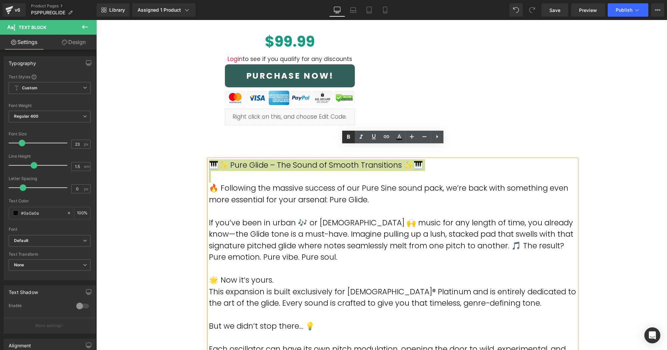
click at [351, 136] on icon at bounding box center [348, 137] width 8 height 8
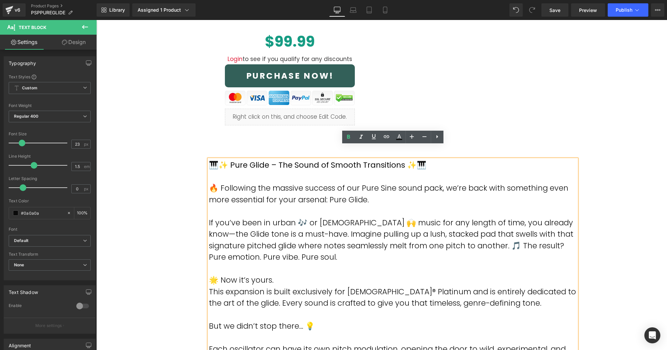
click at [148, 177] on div "Pure Glide Urban Synth Expansion (P) Title Product Row Icon 50 High Quality Pre…" at bounding box center [381, 167] width 570 height 718
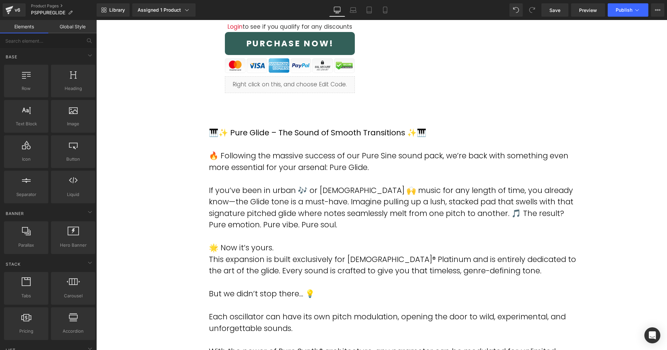
scroll to position [327, 0]
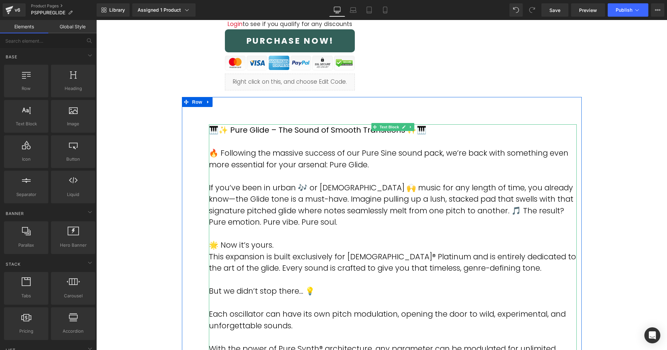
click at [338, 136] on p at bounding box center [393, 142] width 368 height 12
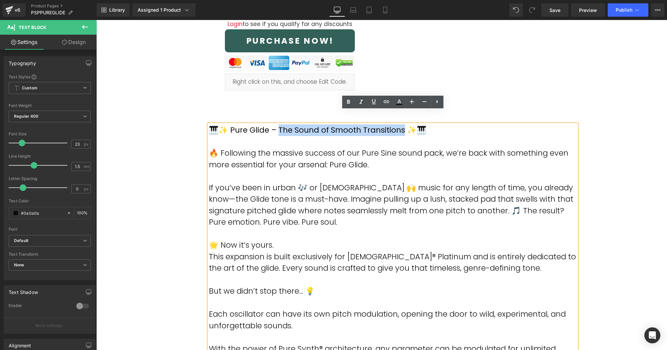
drag, startPoint x: 399, startPoint y: 116, endPoint x: 275, endPoint y: 117, distance: 124.5
click at [275, 125] on strong "🎹✨ Pure Glide – The Sound of Smooth Transitions ✨🎹" at bounding box center [317, 130] width 217 height 11
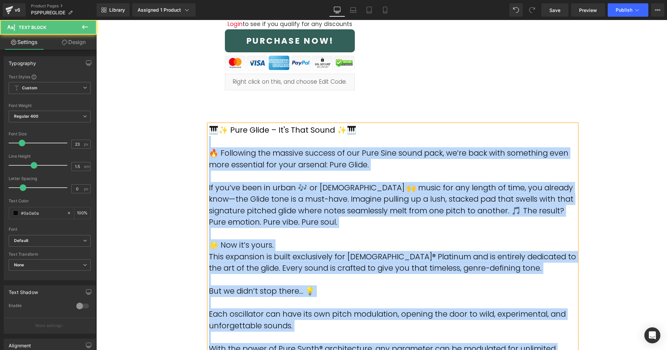
drag, startPoint x: 355, startPoint y: 116, endPoint x: 208, endPoint y: 116, distance: 146.5
click at [209, 124] on div "🎹✨ Pure Glide – It's That Sound ✨🎹 🔥 Following the massive success of our Pure …" at bounding box center [393, 262] width 368 height 276
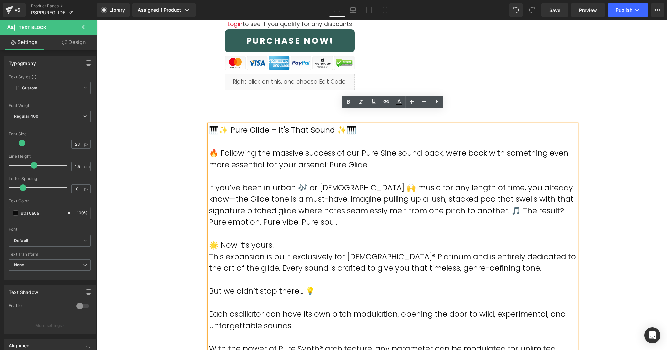
click at [228, 125] on strong "🎹✨ Pure Glide – It's That Sound ✨🎹" at bounding box center [283, 130] width 148 height 11
click at [144, 141] on div "Pure Glide Urban Synth Expansion (P) Title Product Row Icon 50 High Quality Pre…" at bounding box center [381, 132] width 570 height 718
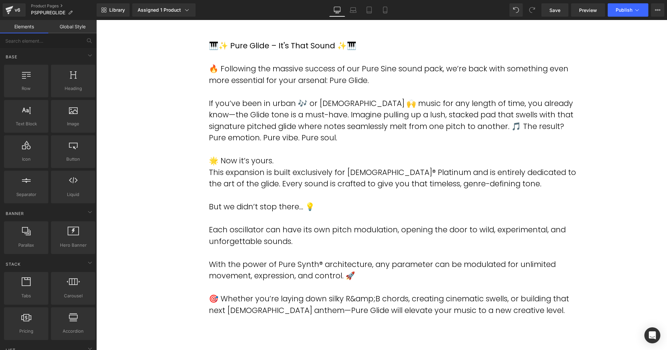
scroll to position [423, 0]
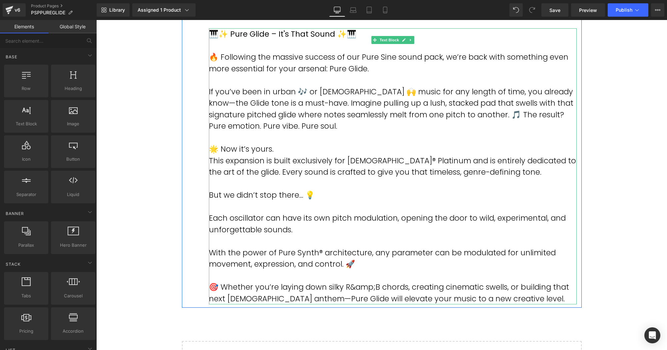
click at [228, 113] on p "If you’ve been in urban 🎶 or [DEMOGRAPHIC_DATA] 🙌 music for any length of time,…" at bounding box center [393, 109] width 368 height 46
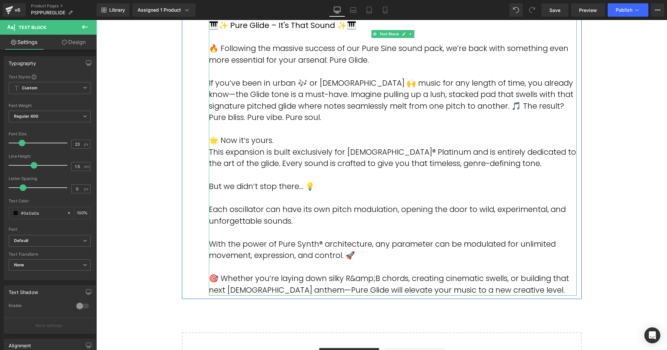
scroll to position [432, 0]
drag, startPoint x: 275, startPoint y: 127, endPoint x: 206, endPoint y: 126, distance: 69.6
click at [206, 126] on div "🎹✨ Pure Glide – It's That Sound ✨🎹 🔥 Following the massive success of our Pure …" at bounding box center [393, 157] width 378 height 276
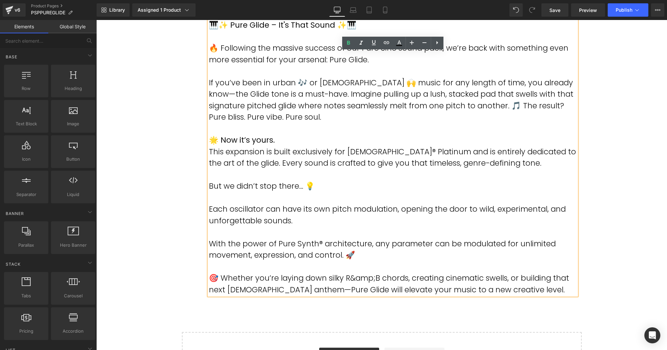
click at [155, 159] on div "Pure Glide Urban Synth Expansion (P) Title Product Row Icon 50 High Quality Pre…" at bounding box center [381, 27] width 570 height 718
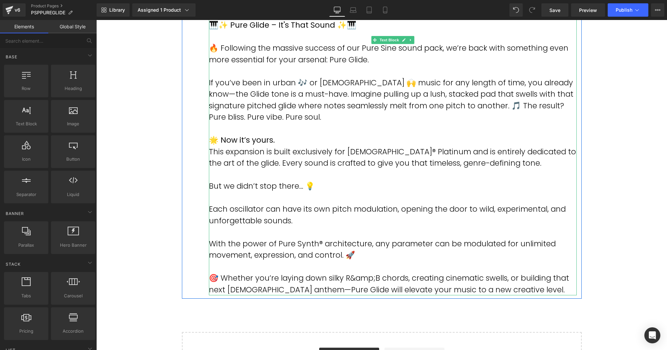
click at [226, 192] on p at bounding box center [393, 198] width 368 height 12
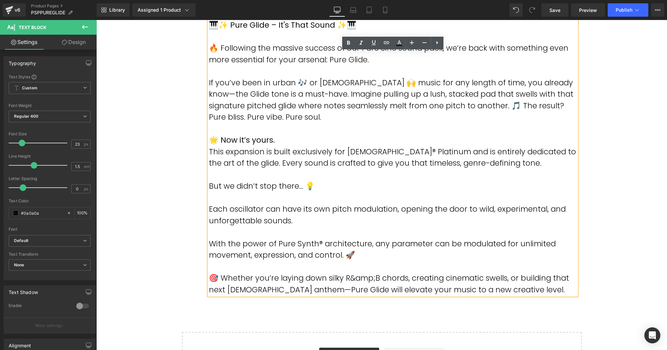
click at [209, 203] on p "Each oscillator can have its own pitch modulation, opening the door to wild, ex…" at bounding box center [393, 214] width 368 height 23
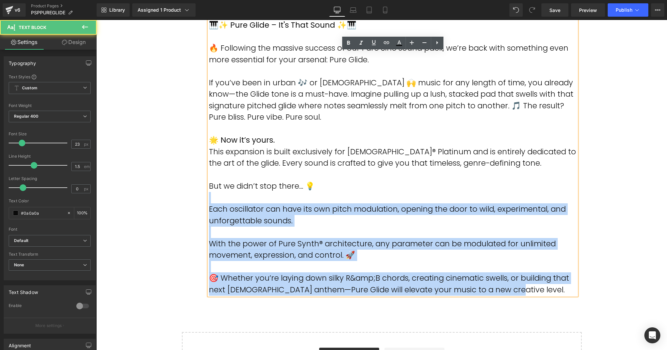
drag, startPoint x: 315, startPoint y: 173, endPoint x: 207, endPoint y: 170, distance: 107.6
click at [209, 170] on div "🎹✨ Pure Glide – It's That Sound ✨🎹 🔥 Following the massive success of our Pure …" at bounding box center [393, 157] width 368 height 276
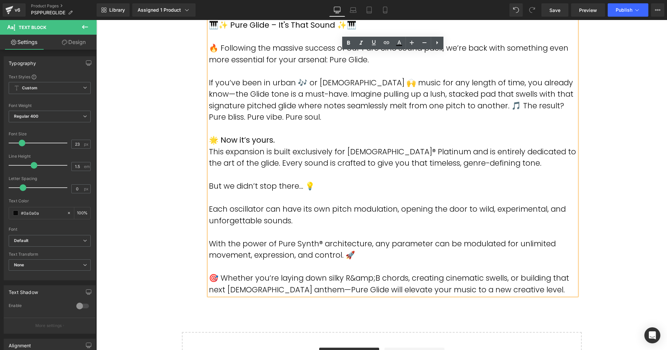
click at [217, 180] on p "But we didn’t stop there… 💡" at bounding box center [393, 186] width 368 height 12
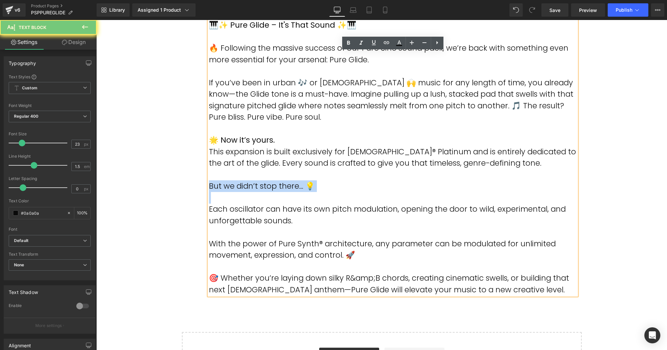
click at [217, 180] on p "But we didn’t stop there… 💡" at bounding box center [393, 186] width 368 height 12
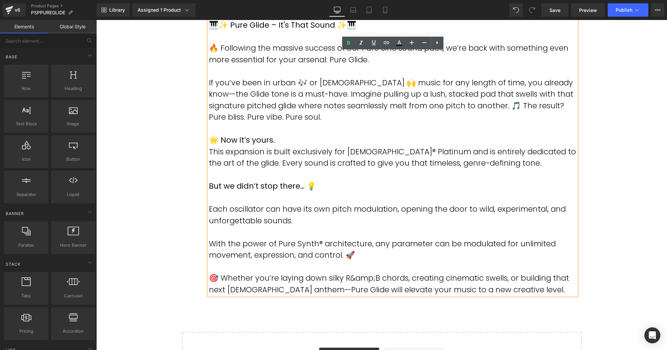
click at [150, 183] on div "Pure Glide Urban Synth Expansion (P) Title Product Row Icon 50 High Quality Pre…" at bounding box center [381, 27] width 570 height 718
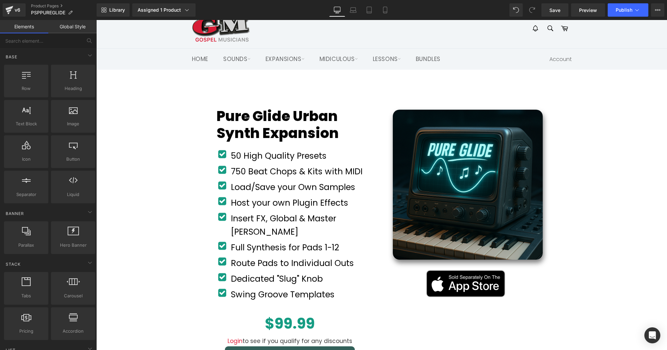
scroll to position [10, 0]
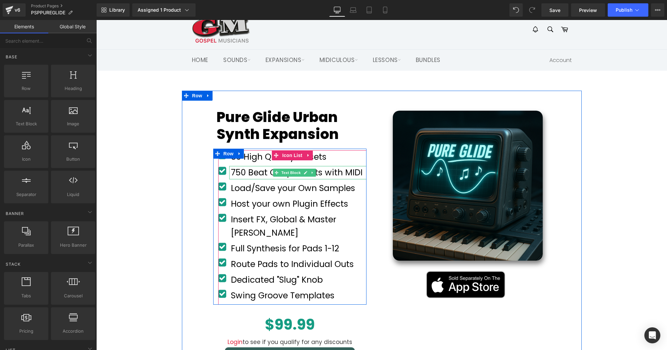
click at [250, 174] on font "750 Beat Chops & Kits with MIDI" at bounding box center [297, 172] width 132 height 12
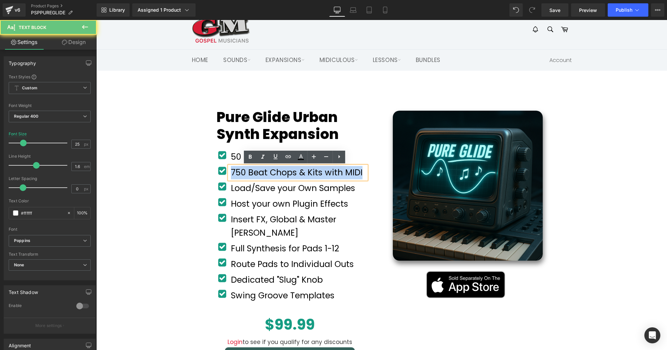
click at [250, 174] on font "750 Beat Chops & Kits with MIDI" at bounding box center [297, 172] width 132 height 12
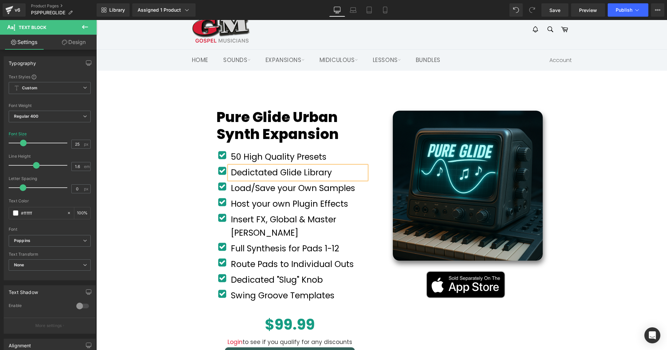
click at [184, 219] on div "Pure Glide Urban Synth Expansion (P) Title Product Row Icon 50 High Quality Pre…" at bounding box center [382, 253] width 400 height 324
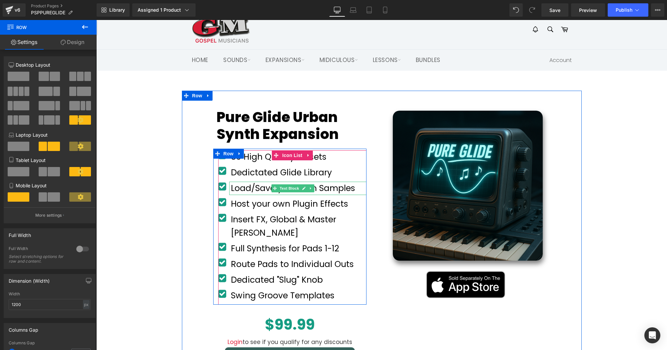
click at [246, 189] on font "Load/Save your Own Samples" at bounding box center [293, 188] width 124 height 12
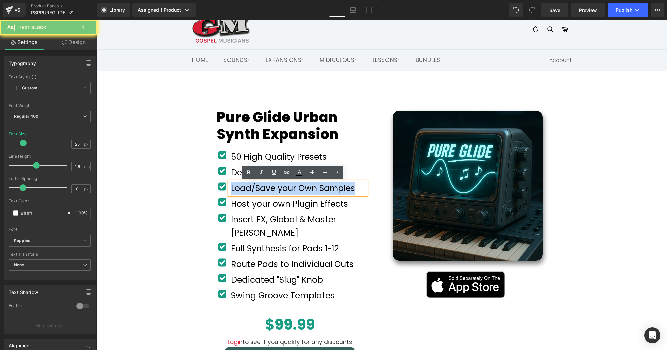
click at [246, 189] on font "Load/Save your Own Samples" at bounding box center [293, 188] width 124 height 12
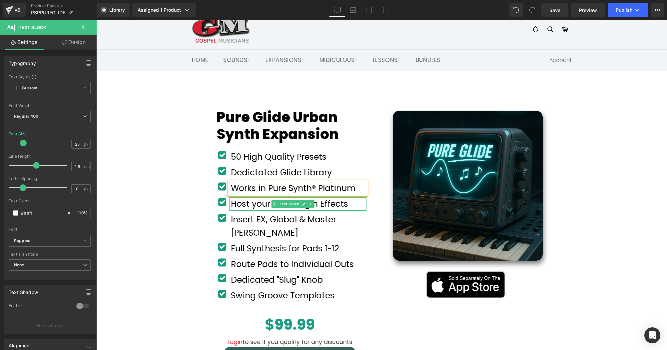
click at [244, 205] on font "Host your own Plugin Effects" at bounding box center [289, 204] width 117 height 12
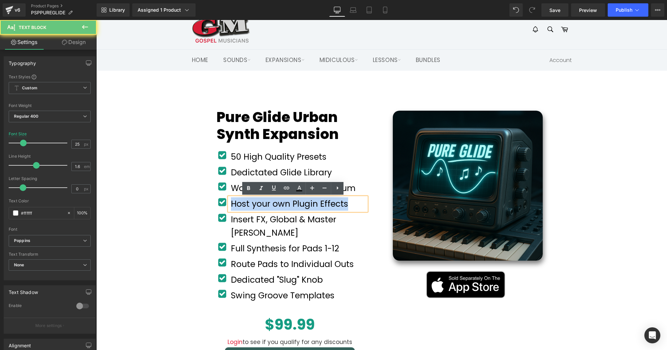
click at [244, 205] on font "Host your own Plugin Effects" at bounding box center [289, 204] width 117 height 12
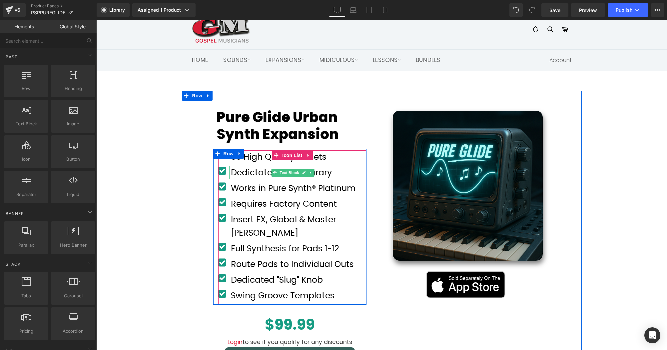
click at [247, 168] on font "Dedictated Glide Library" at bounding box center [281, 172] width 101 height 12
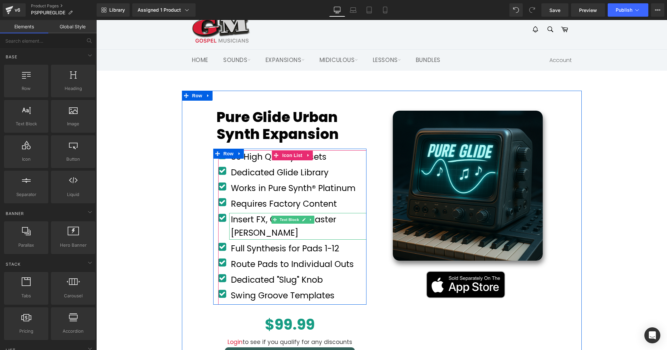
click at [257, 217] on font "Insert FX, Global & Master [PERSON_NAME]" at bounding box center [283, 225] width 105 height 25
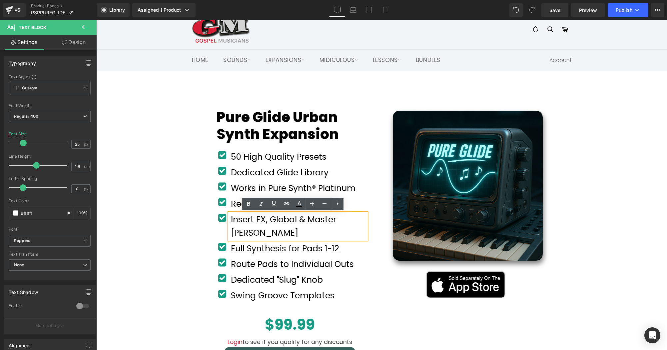
click at [370, 233] on div "Sale Off (P) Image Product Row Image Row 31px Row" at bounding box center [473, 196] width 215 height 210
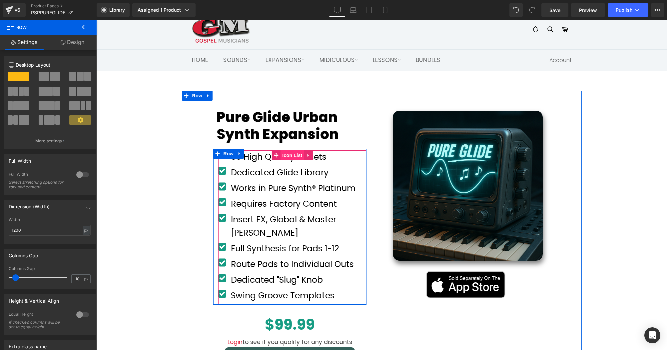
click at [289, 155] on span "Icon List" at bounding box center [291, 155] width 23 height 10
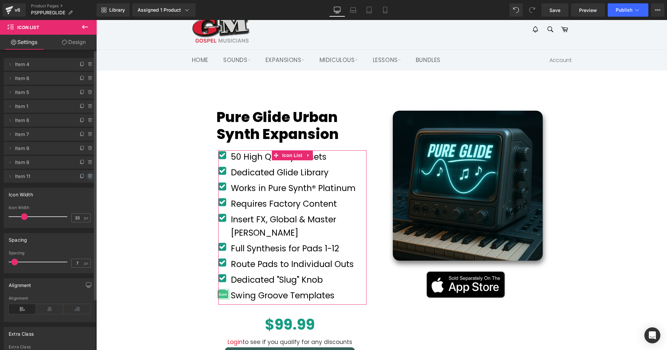
click at [88, 177] on icon at bounding box center [90, 175] width 5 height 5
click at [87, 177] on button "Delete" at bounding box center [83, 176] width 21 height 9
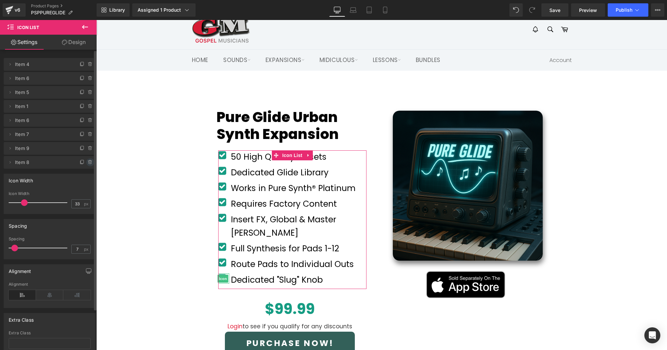
click at [88, 162] on icon at bounding box center [90, 161] width 5 height 5
click at [86, 162] on button "Delete" at bounding box center [83, 162] width 21 height 9
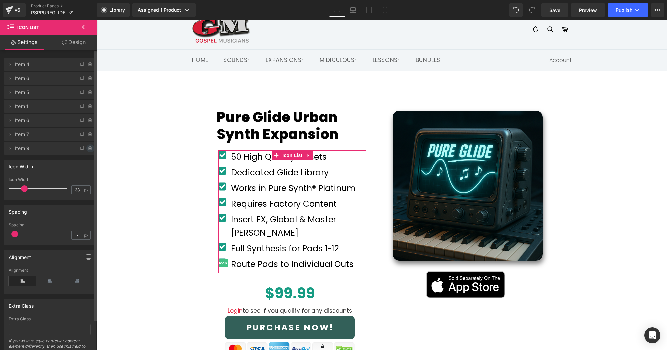
click at [88, 147] on icon at bounding box center [90, 148] width 5 height 5
click at [87, 147] on button "Delete" at bounding box center [83, 148] width 21 height 9
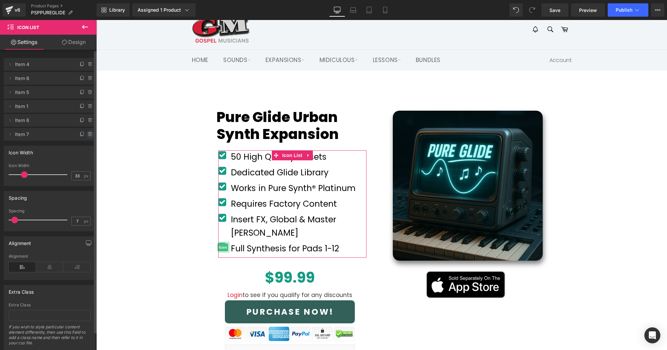
click at [88, 134] on icon at bounding box center [90, 134] width 5 height 5
click at [86, 134] on button "Delete" at bounding box center [83, 134] width 21 height 9
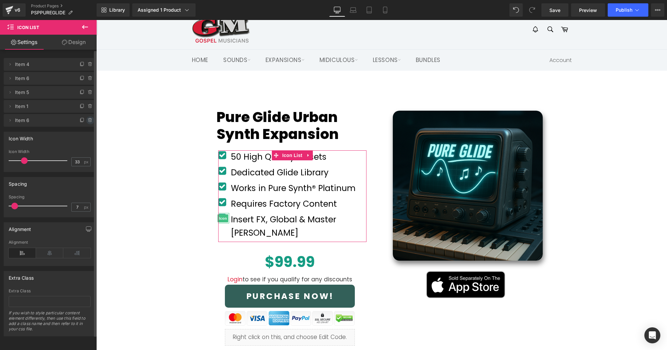
click at [88, 119] on icon at bounding box center [90, 120] width 5 height 5
click at [87, 119] on button "Delete" at bounding box center [83, 120] width 21 height 9
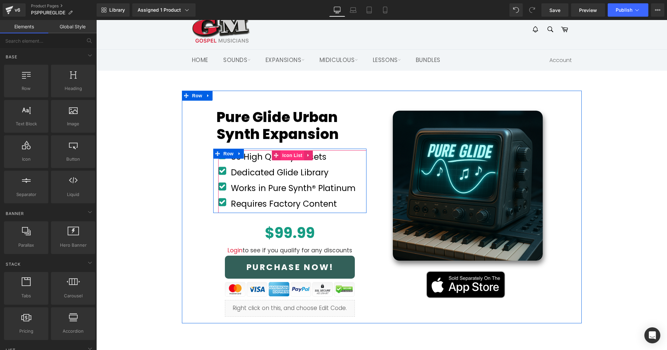
click at [290, 153] on span "Icon List" at bounding box center [291, 155] width 23 height 10
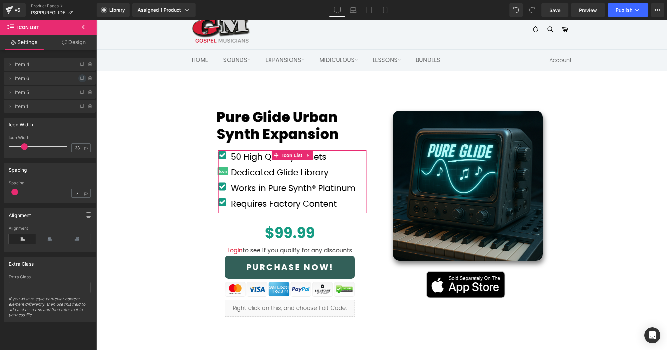
click at [80, 78] on icon at bounding box center [82, 78] width 5 height 5
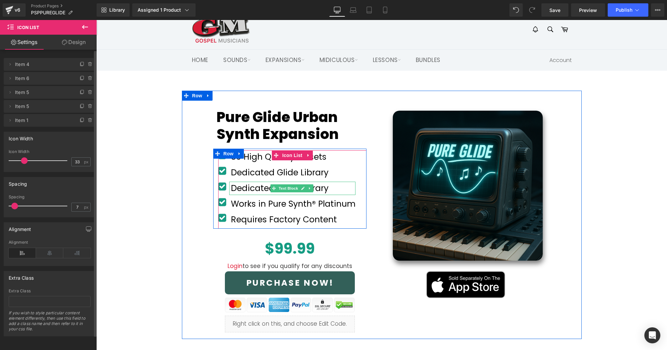
click at [247, 187] on font "Dedicated Glide Library" at bounding box center [280, 188] width 98 height 12
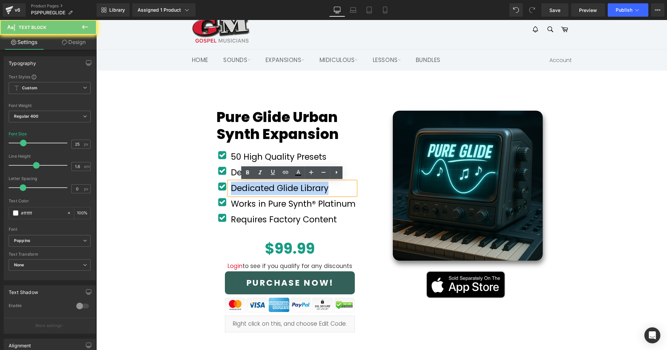
click at [247, 187] on font "Dedicated Glide Library" at bounding box center [280, 188] width 98 height 12
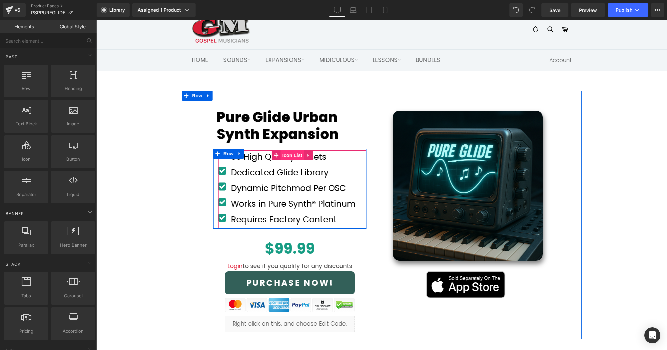
click at [292, 156] on span "Icon List" at bounding box center [291, 155] width 23 height 10
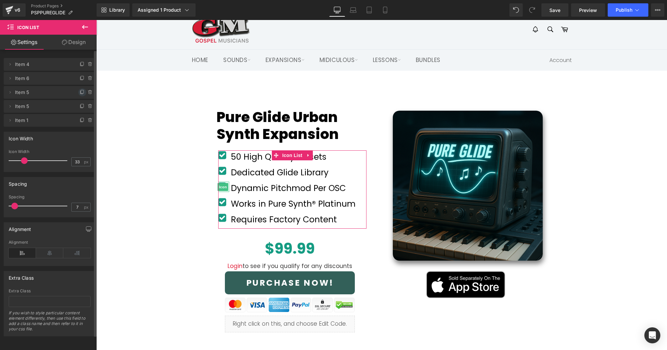
click at [81, 92] on icon at bounding box center [82, 91] width 3 height 3
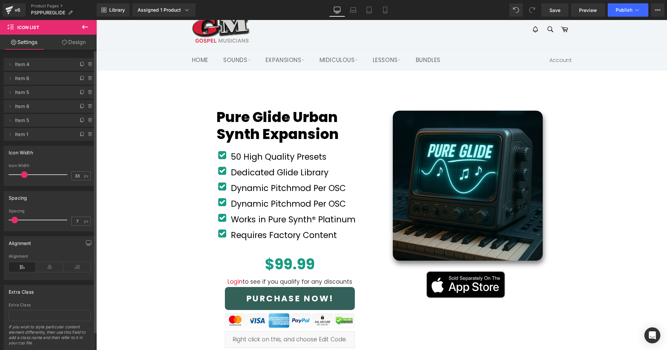
click at [250, 203] on font "Dynamic Pitchmod Per OSC" at bounding box center [288, 204] width 115 height 12
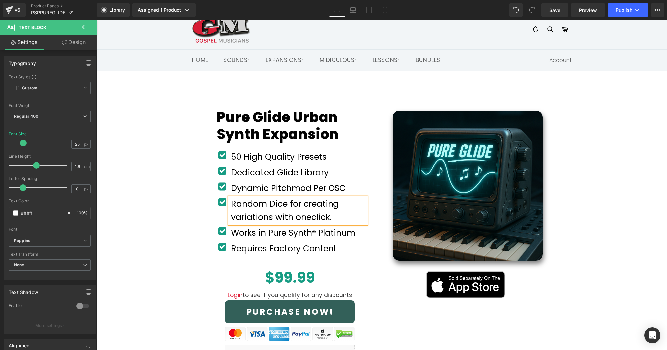
click at [192, 284] on div "Pure Glide Urban Synth Expansion (P) Title Product Row Icon 50 High Quality Pre…" at bounding box center [382, 229] width 400 height 277
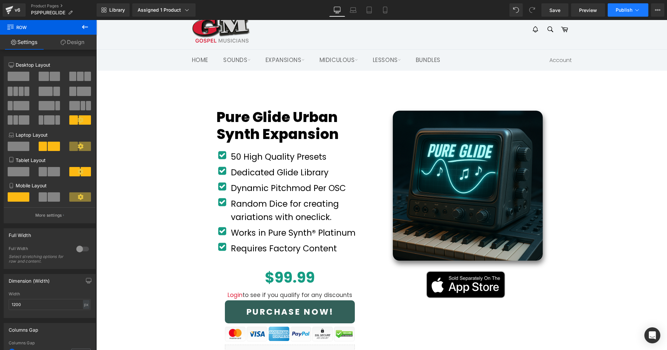
click at [629, 9] on span "Publish" at bounding box center [623, 9] width 17 height 5
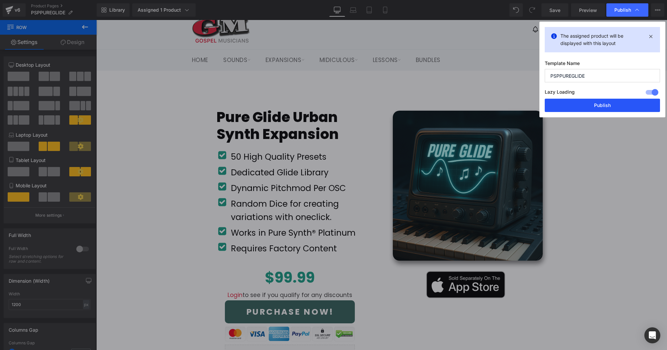
click at [616, 101] on button "Publish" at bounding box center [601, 105] width 115 height 13
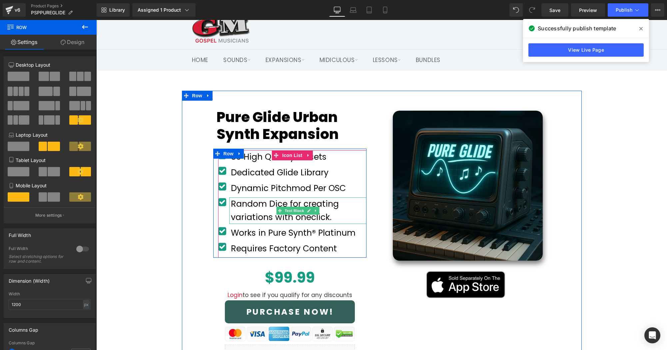
click at [311, 217] on font "Random Dice for creating variations with oneclick." at bounding box center [285, 210] width 108 height 25
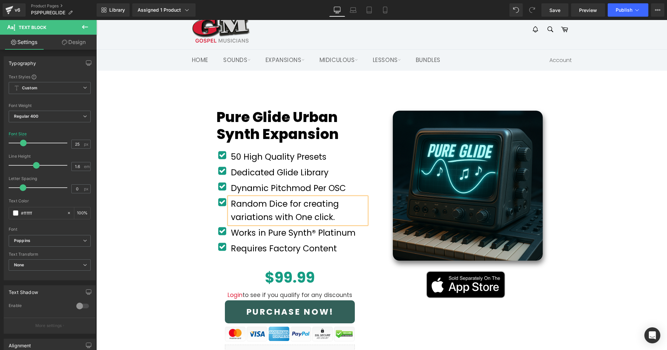
click at [190, 249] on div "Pure Glide Urban Synth Expansion (P) Title Product Row Icon 50 High Quality Pre…" at bounding box center [382, 229] width 400 height 277
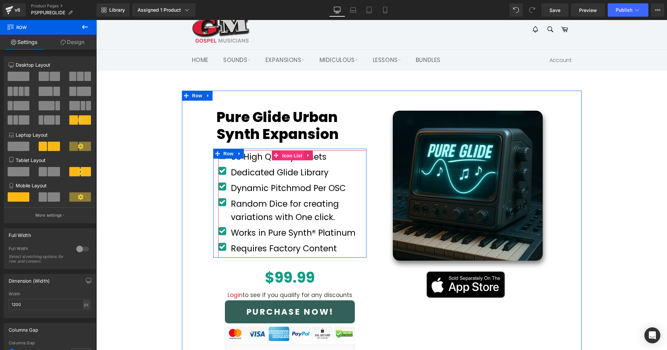
click at [291, 156] on span "Icon List" at bounding box center [291, 156] width 23 height 10
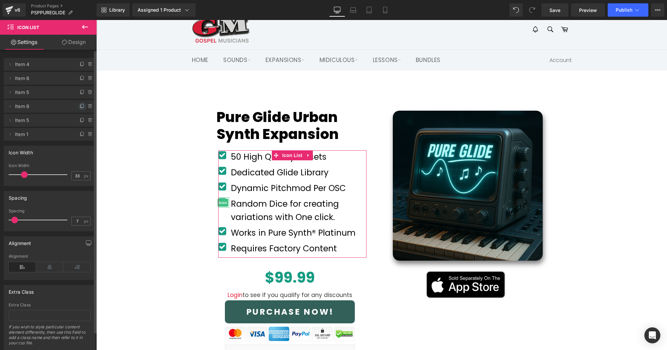
click at [80, 107] on icon at bounding box center [82, 106] width 5 height 5
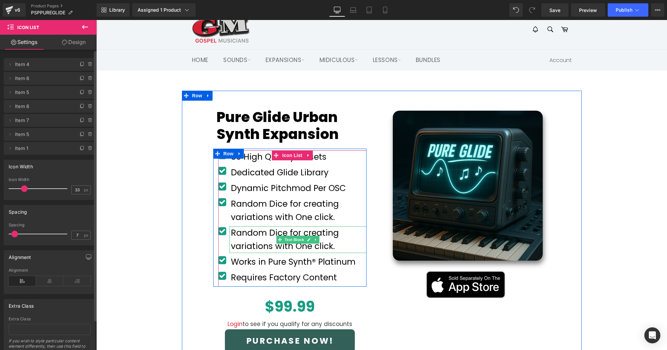
click at [251, 244] on font "Random Dice for creating variations with One click." at bounding box center [285, 239] width 108 height 25
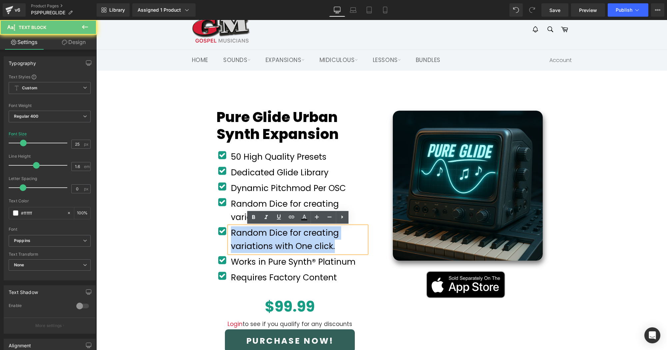
click at [251, 244] on font "Random Dice for creating variations with One click." at bounding box center [285, 239] width 108 height 25
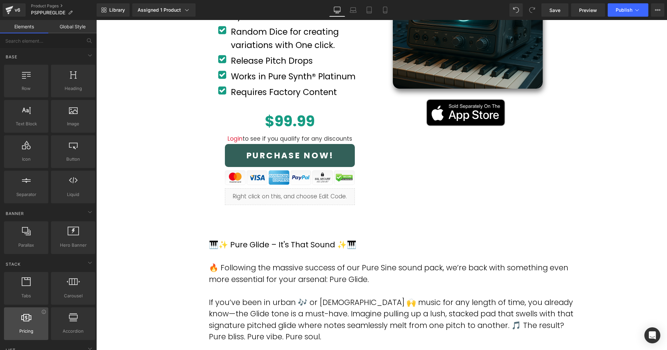
scroll to position [173, 0]
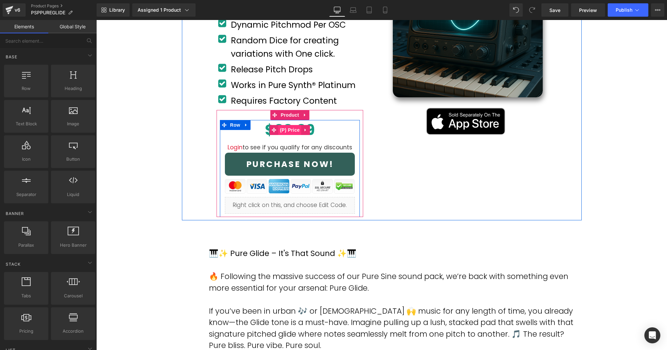
click at [289, 131] on span "(P) Price" at bounding box center [289, 130] width 23 height 10
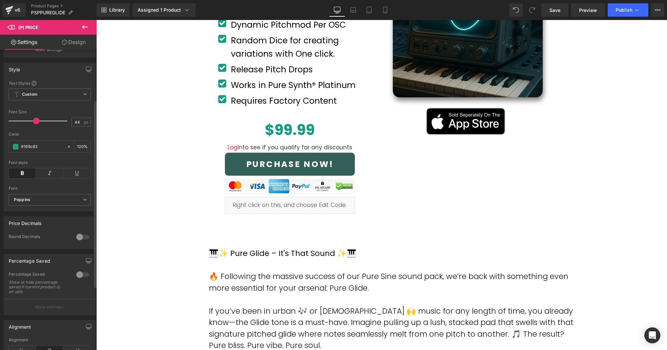
scroll to position [80, 0]
click at [15, 144] on span at bounding box center [15, 141] width 5 height 5
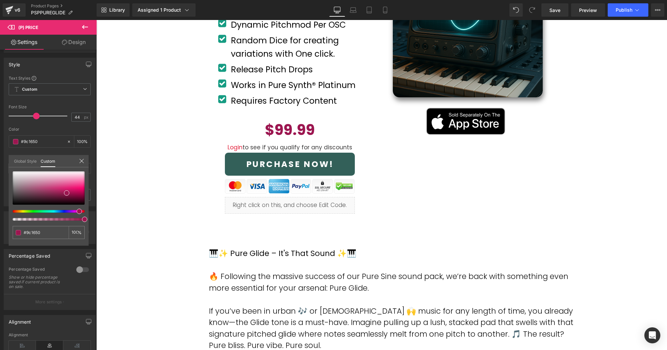
drag, startPoint x: 142, startPoint y: 230, endPoint x: 118, endPoint y: 213, distance: 29.0
drag, startPoint x: 175, startPoint y: 231, endPoint x: 100, endPoint y: 210, distance: 78.1
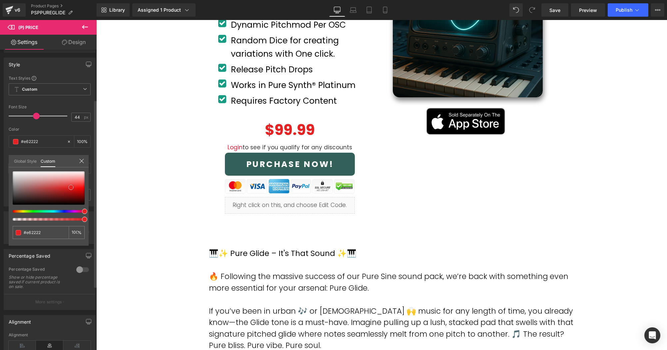
drag, startPoint x: 66, startPoint y: 192, endPoint x: 70, endPoint y: 186, distance: 7.1
click at [70, 186] on span at bounding box center [70, 186] width 5 height 5
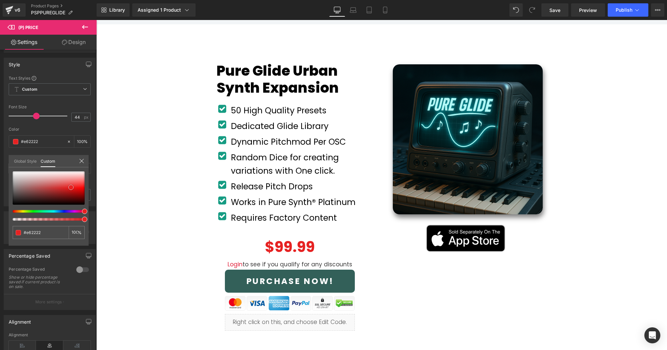
scroll to position [53, 0]
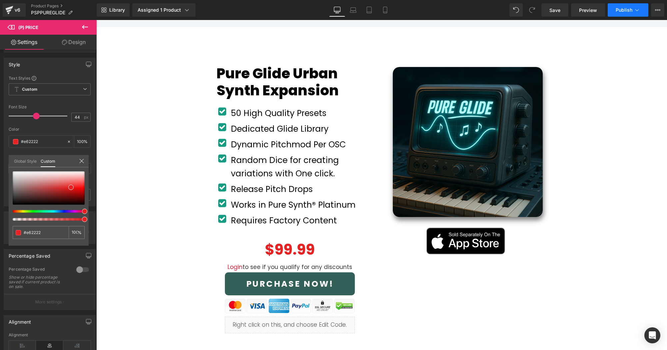
click at [626, 8] on span "Publish" at bounding box center [623, 9] width 17 height 5
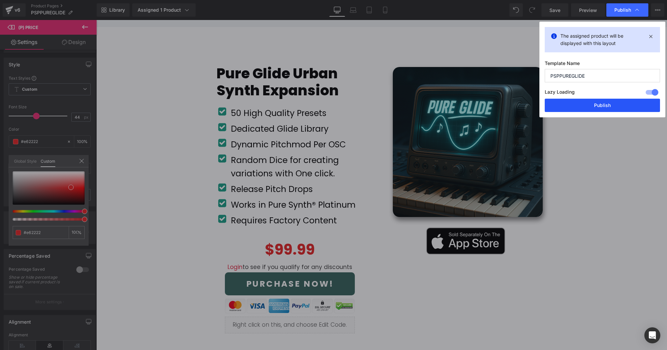
click at [610, 102] on button "Publish" at bounding box center [601, 105] width 115 height 13
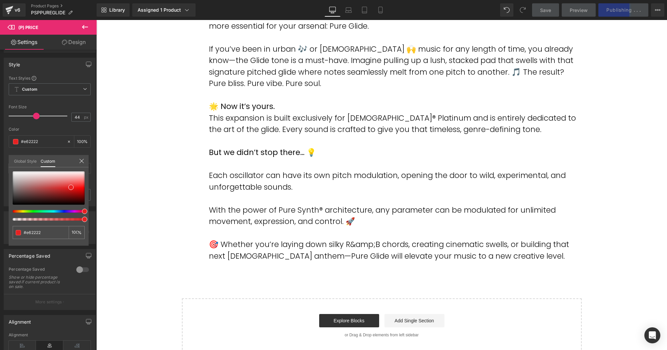
scroll to position [436, 0]
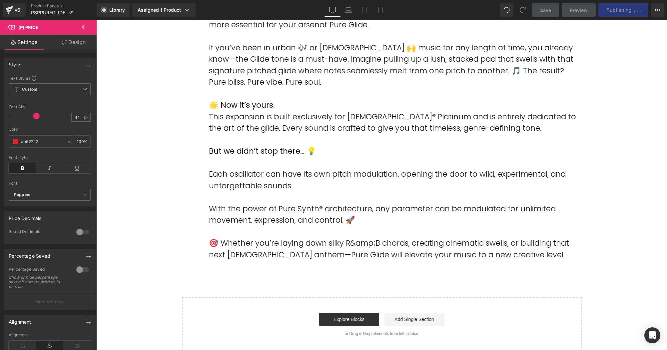
click at [298, 181] on body "Skip to content Search Home Sounds Plugins Drums/Beats Yamaha Sounds Expansions" at bounding box center [381, 56] width 570 height 944
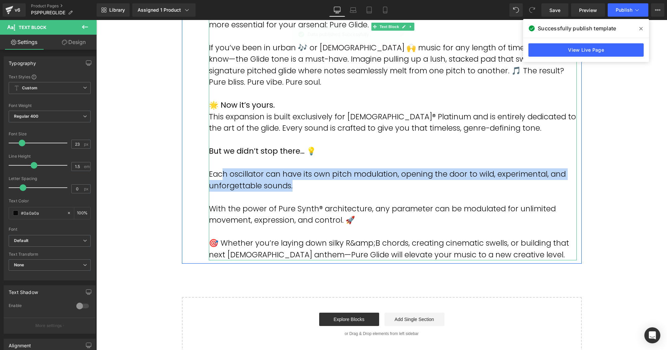
drag, startPoint x: 299, startPoint y: 185, endPoint x: 221, endPoint y: 177, distance: 78.3
click at [221, 177] on p "Each oscillator can have its own pitch modulation, opening the door to wild, ex…" at bounding box center [393, 179] width 368 height 23
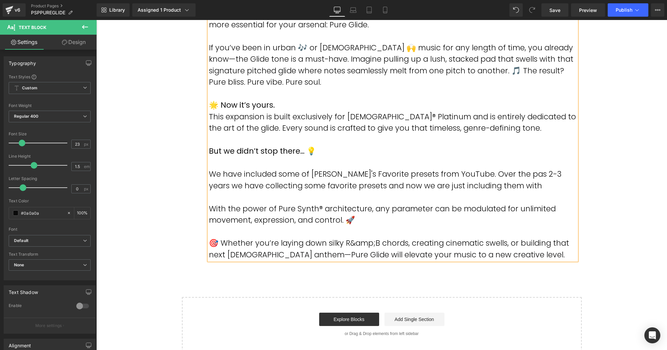
click at [354, 222] on p "With the power of Pure Synth® architecture, any parameter can be modulated for …" at bounding box center [393, 214] width 368 height 23
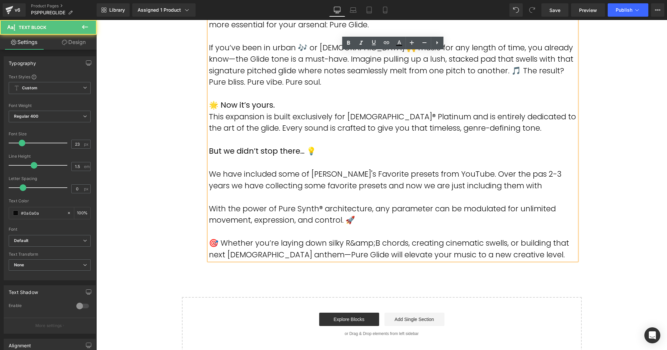
scroll to position [435, 0]
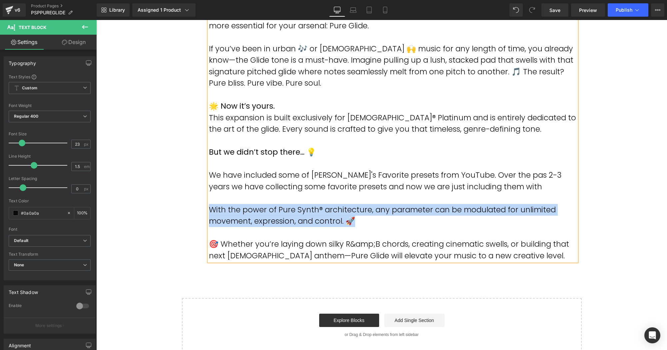
drag, startPoint x: 360, startPoint y: 220, endPoint x: 205, endPoint y: 209, distance: 154.9
click at [206, 209] on div "🎹✨ Pure Glide – It's That Sound ✨🎹 🔥 Following the massive success of our Pure …" at bounding box center [393, 123] width 378 height 276
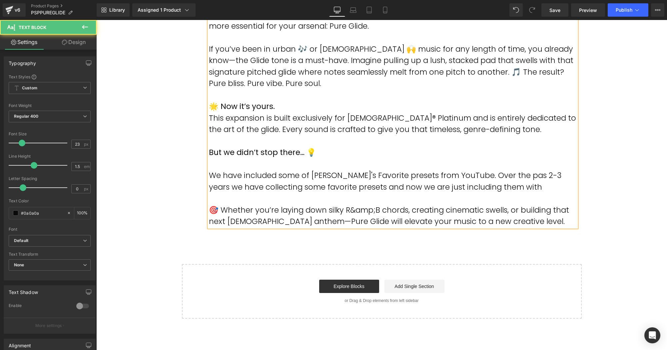
click at [378, 210] on p "🎯 Whether you’re laying down silky R&amp;B chords, creating cinematic swells, o…" at bounding box center [393, 215] width 368 height 23
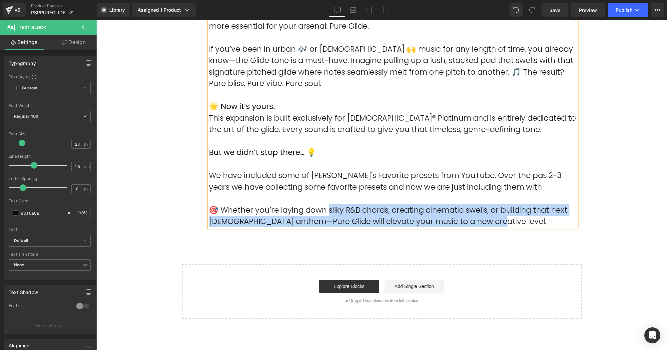
drag, startPoint x: 496, startPoint y: 220, endPoint x: 344, endPoint y: 210, distance: 152.5
click at [325, 210] on p "🎯 Whether you’re laying down silky R&B chords, creating cinematic swells, or bu…" at bounding box center [393, 215] width 368 height 23
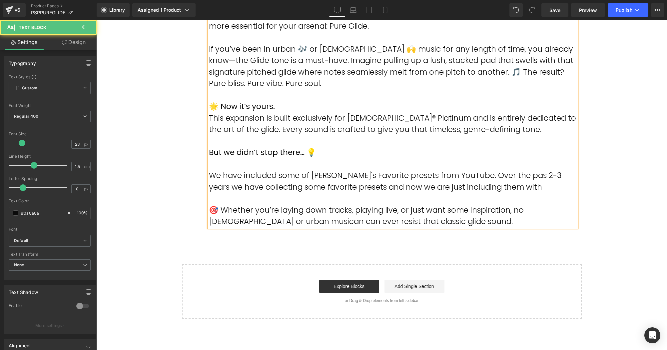
click at [249, 221] on p "🎯 Whether you’re laying down tracks, playing live, or just want some inspiratio…" at bounding box center [393, 215] width 368 height 23
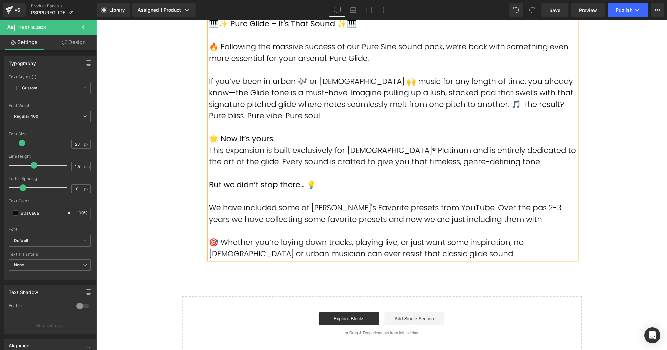
scroll to position [402, 0]
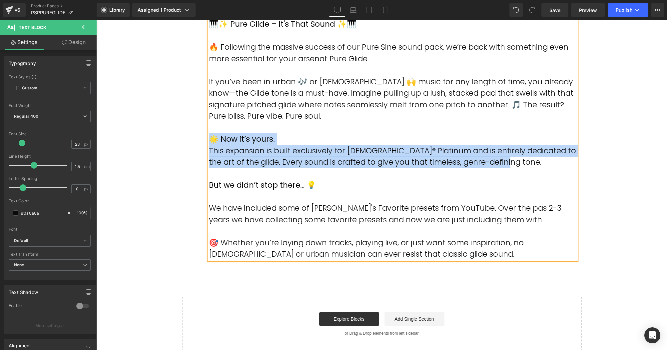
drag, startPoint x: 480, startPoint y: 163, endPoint x: 211, endPoint y: 142, distance: 270.2
click at [211, 142] on div "🎹✨ Pure Glide – It's That Sound ✨🎹 🔥 Following the massive success of our Pure …" at bounding box center [393, 138] width 368 height 241
copy div "🌟 Now it’s yours. This expansion is built exclusively for [DEMOGRAPHIC_DATA]® P…"
click at [525, 164] on p "This expansion is built exclusively for [DEMOGRAPHIC_DATA]® Platinum and is ent…" at bounding box center [393, 156] width 368 height 23
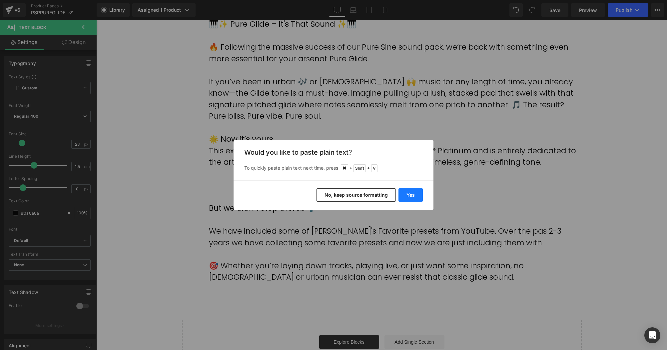
click at [414, 193] on button "Yes" at bounding box center [410, 194] width 24 height 13
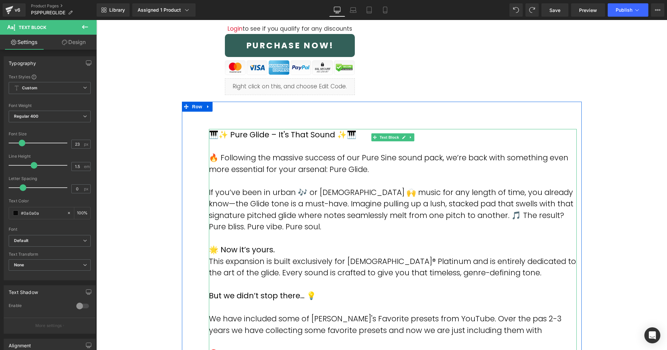
scroll to position [289, 0]
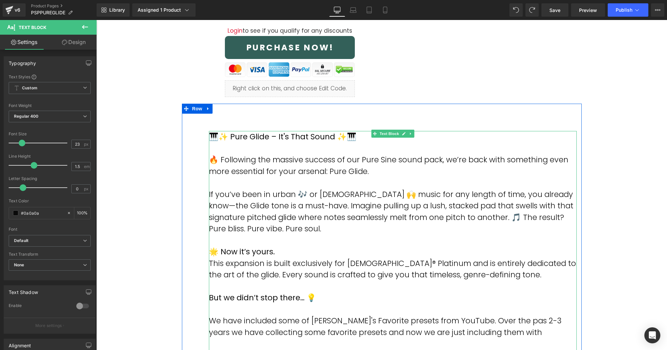
click at [519, 276] on p "This expansion is built exclusively for [DEMOGRAPHIC_DATA]® Platinum and is ent…" at bounding box center [393, 268] width 368 height 23
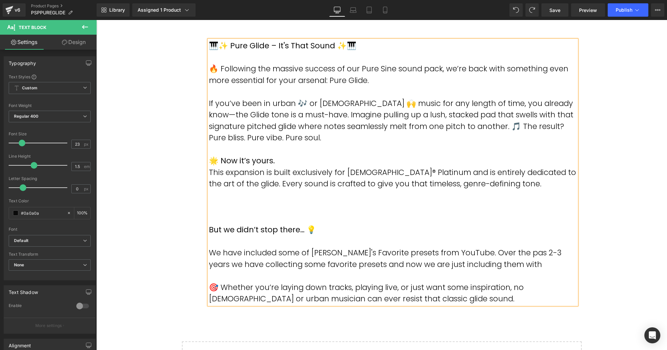
scroll to position [391, 0]
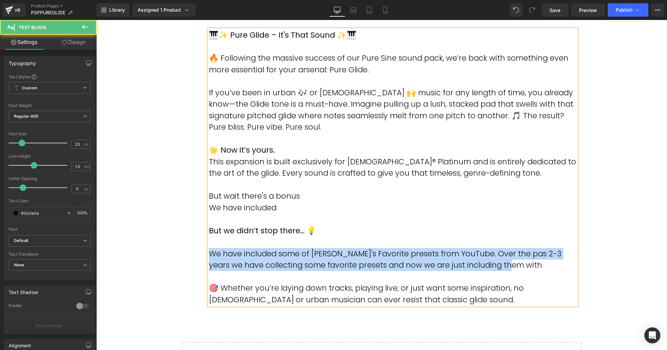
drag, startPoint x: 519, startPoint y: 264, endPoint x: 205, endPoint y: 256, distance: 314.1
click at [206, 256] on div "🎹✨ Pure Glide – It's That Sound ✨🎹 🔥 Following the massive success of our Pure …" at bounding box center [393, 167] width 378 height 276
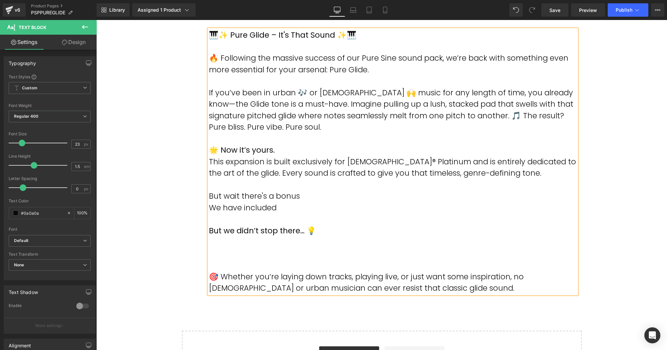
click at [264, 209] on p "We have included" at bounding box center [393, 208] width 368 height 12
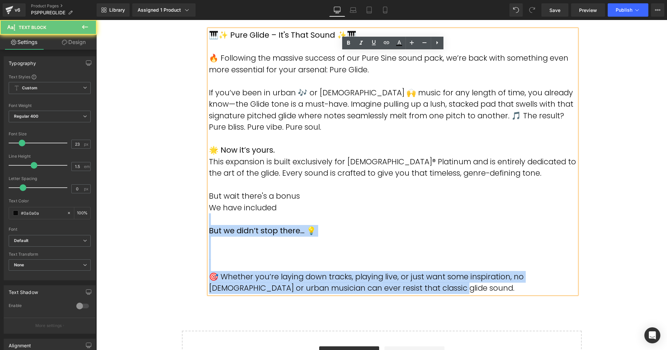
drag, startPoint x: 278, startPoint y: 208, endPoint x: 207, endPoint y: 209, distance: 71.3
click at [209, 209] on div "🎹✨ Pure Glide – It's That Sound ✨🎹 🔥 Following the massive success of our Pure …" at bounding box center [393, 161] width 368 height 264
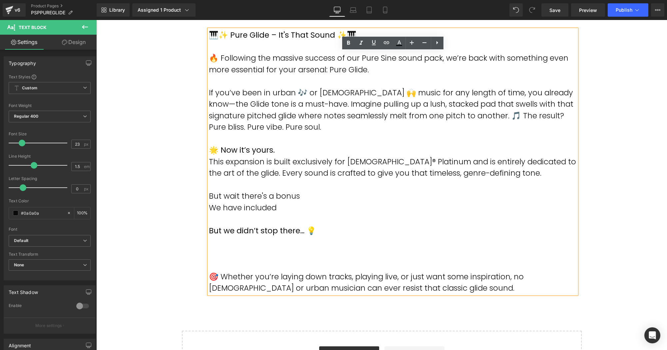
click at [223, 208] on p "We have included" at bounding box center [393, 208] width 368 height 12
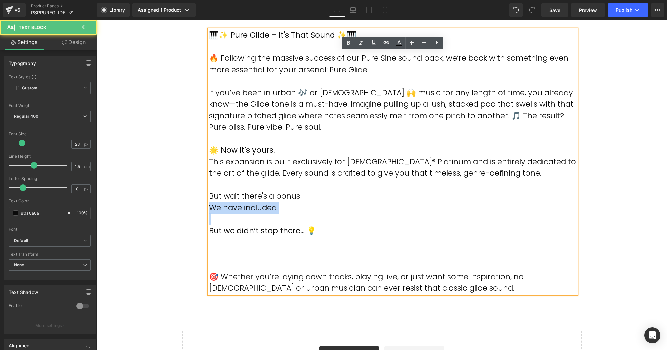
click at [223, 208] on p "We have included" at bounding box center [393, 208] width 368 height 12
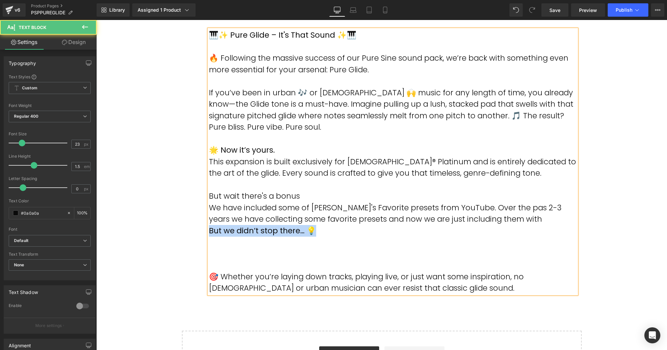
drag, startPoint x: 296, startPoint y: 232, endPoint x: 202, endPoint y: 232, distance: 93.9
click at [203, 232] on div "🎹✨ Pure Glide – It's That Sound ✨🎹 🔥 Following the massive success of our Pure …" at bounding box center [382, 149] width 400 height 295
click at [218, 261] on p at bounding box center [393, 265] width 368 height 12
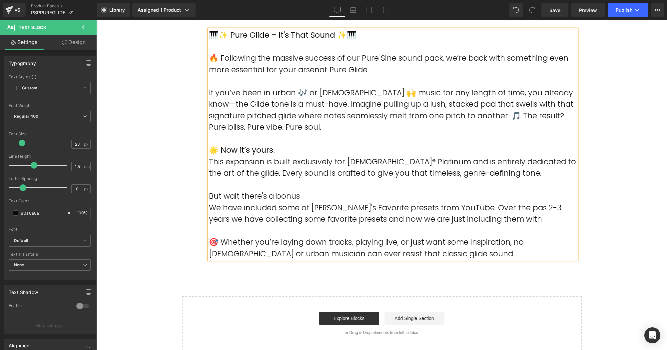
click at [209, 194] on p "But wait there's a bonus" at bounding box center [393, 196] width 368 height 12
click at [209, 197] on p "But wait there's a bonus" at bounding box center [393, 196] width 368 height 12
click at [209, 208] on p "We have included some of [PERSON_NAME]'s Favorite presets from YouTube. Over th…" at bounding box center [393, 213] width 368 height 23
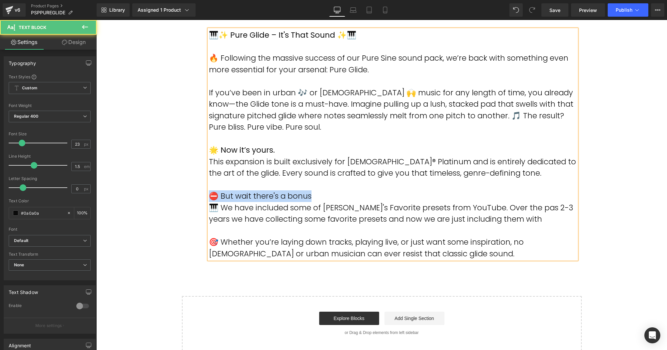
drag, startPoint x: 316, startPoint y: 195, endPoint x: 211, endPoint y: 194, distance: 104.9
click at [211, 194] on p "⛔ But wait there's a bonus" at bounding box center [393, 196] width 368 height 12
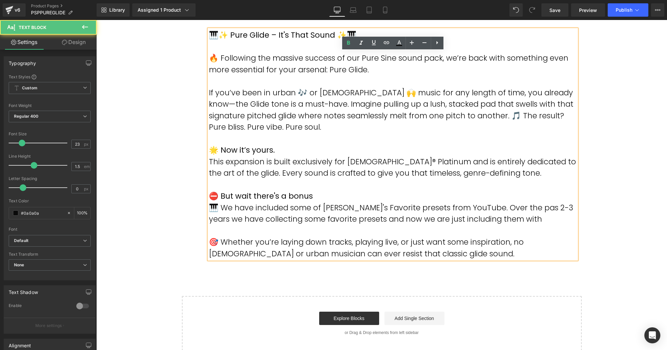
click at [219, 206] on p "🎹 We have included some of [PERSON_NAME]'s Favorite presets from YouTube. Over …" at bounding box center [393, 213] width 368 height 23
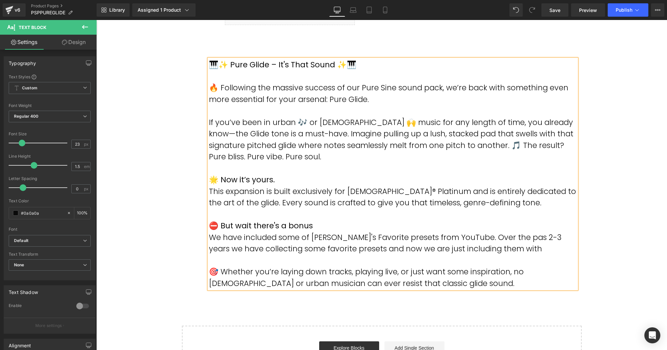
scroll to position [361, 0]
click at [526, 249] on p "We have included some of [PERSON_NAME]'s Favorite presets from YouTube. Over th…" at bounding box center [393, 243] width 368 height 23
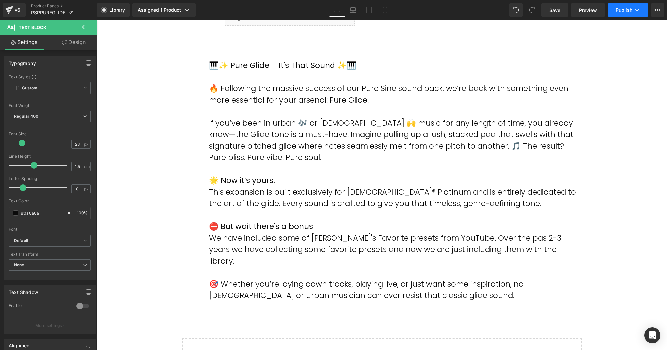
click at [619, 13] on button "Publish" at bounding box center [627, 9] width 41 height 13
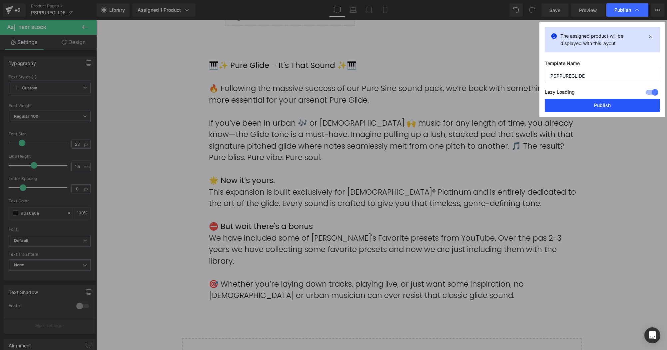
click at [607, 104] on button "Publish" at bounding box center [601, 105] width 115 height 13
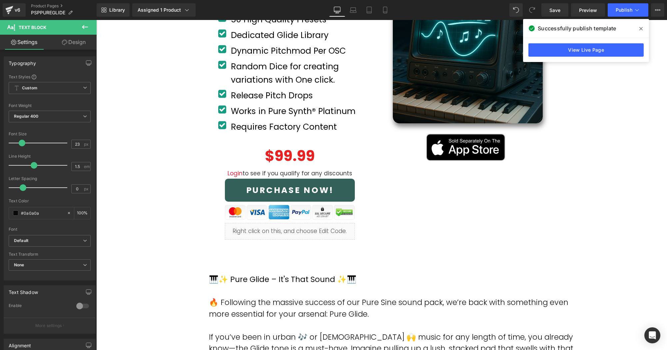
scroll to position [148, 0]
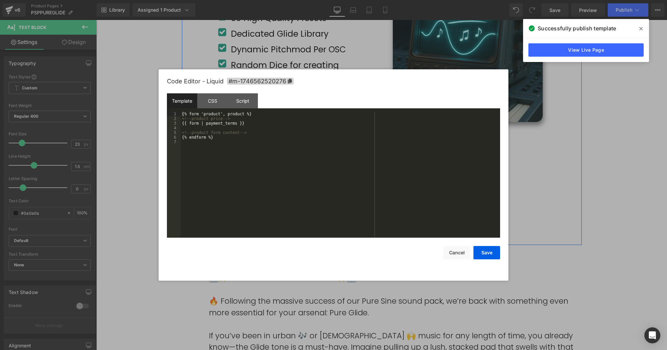
click at [297, 226] on div "Liquid" at bounding box center [290, 229] width 130 height 17
click at [459, 252] on button "Cancel" at bounding box center [456, 252] width 27 height 13
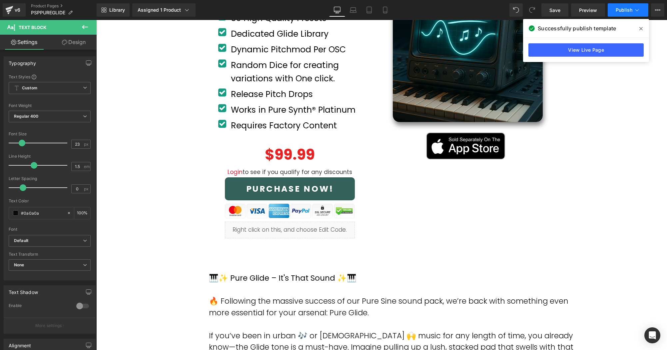
click at [626, 12] on span "Publish" at bounding box center [623, 9] width 17 height 5
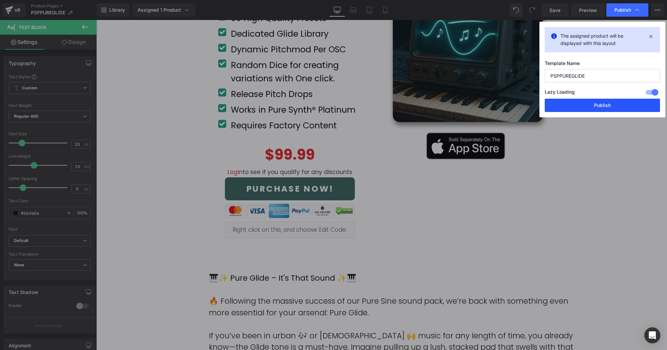
click at [603, 107] on button "Publish" at bounding box center [601, 105] width 115 height 13
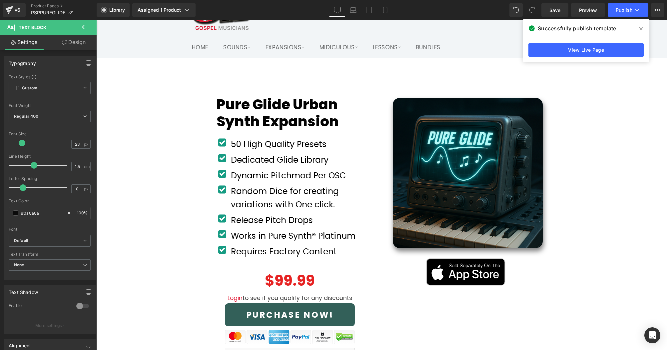
scroll to position [28, 0]
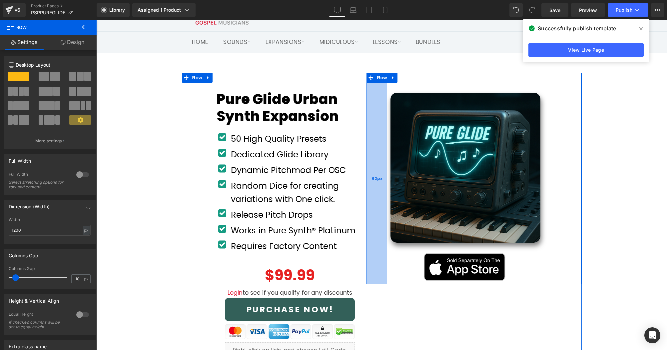
click at [376, 131] on div "62px" at bounding box center [376, 178] width 21 height 211
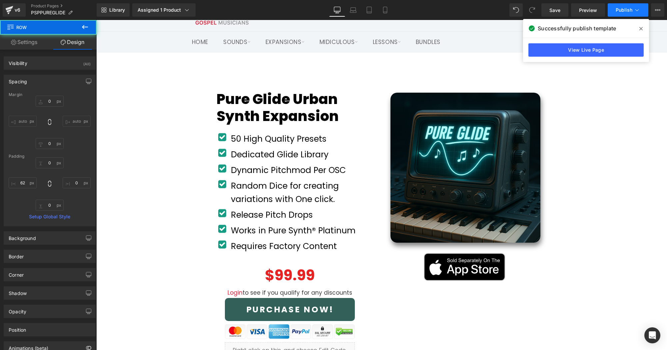
click at [623, 8] on span "Publish" at bounding box center [623, 9] width 17 height 5
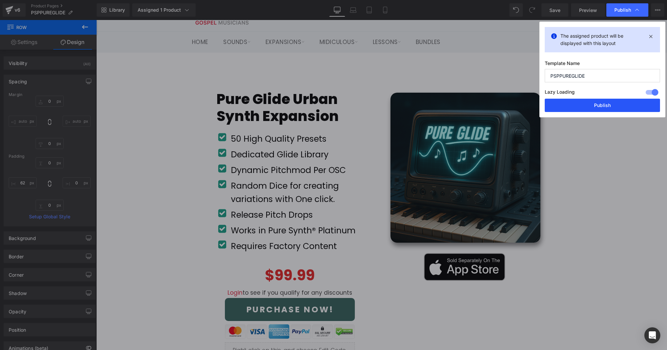
click at [604, 102] on button "Publish" at bounding box center [601, 105] width 115 height 13
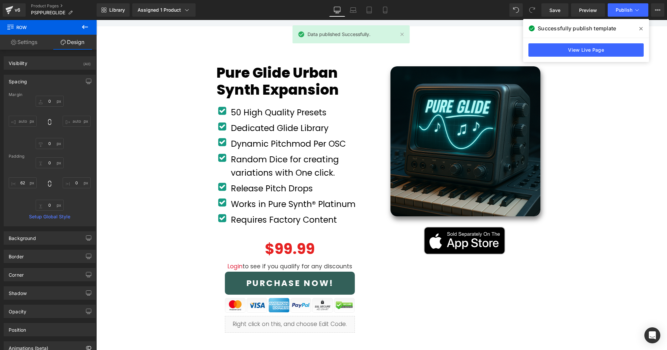
scroll to position [56, 0]
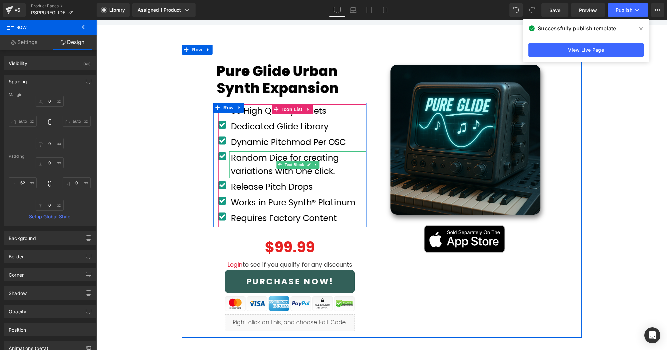
click at [253, 164] on p "Random Dice for creating variations with One click." at bounding box center [299, 164] width 136 height 27
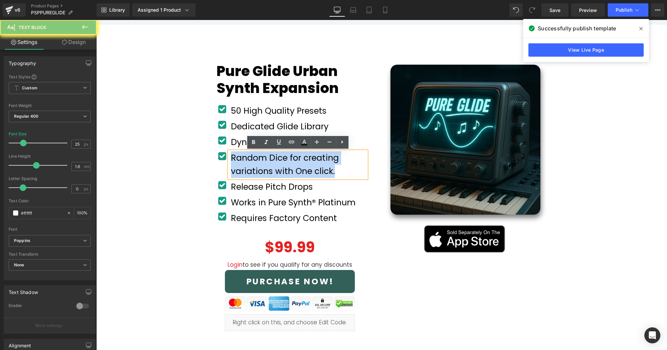
click at [268, 165] on font "Random Dice for creating variations with One click." at bounding box center [285, 164] width 108 height 25
drag, startPoint x: 344, startPoint y: 172, endPoint x: 232, endPoint y: 161, distance: 112.5
click at [232, 161] on p "Random Dice for creating variations with One click." at bounding box center [299, 164] width 136 height 27
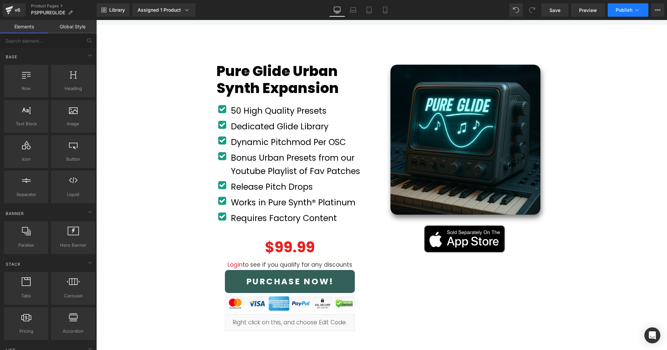
click at [622, 8] on span "Publish" at bounding box center [623, 9] width 17 height 5
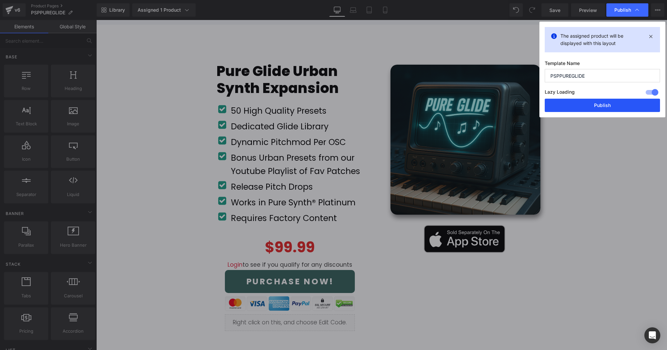
click at [597, 103] on button "Publish" at bounding box center [601, 105] width 115 height 13
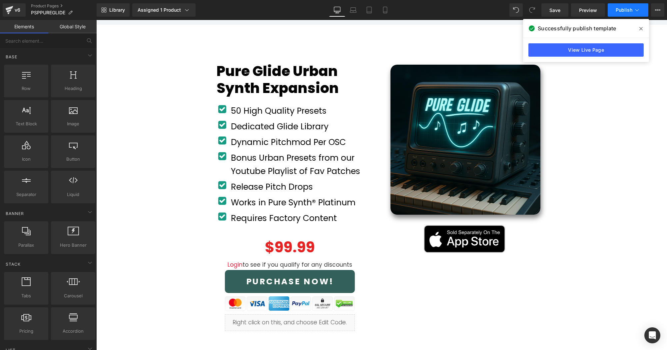
click at [617, 10] on span "Publish" at bounding box center [623, 9] width 17 height 5
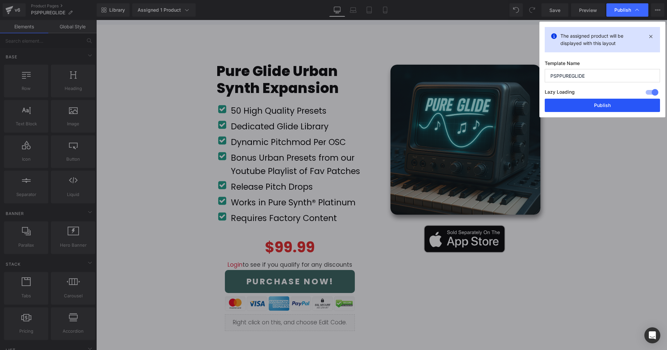
click at [607, 108] on button "Publish" at bounding box center [601, 105] width 115 height 13
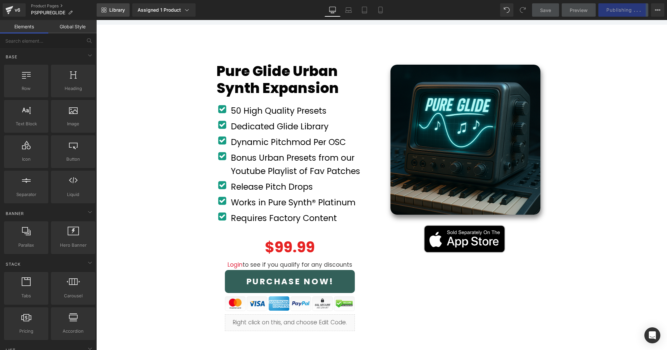
click at [116, 10] on span "Library" at bounding box center [117, 10] width 16 height 6
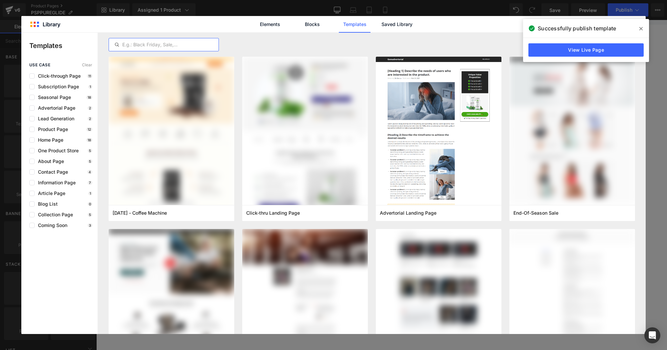
click at [169, 46] on input "text" at bounding box center [164, 45] width 110 height 8
click at [403, 23] on link "Saved Library" at bounding box center [397, 24] width 32 height 17
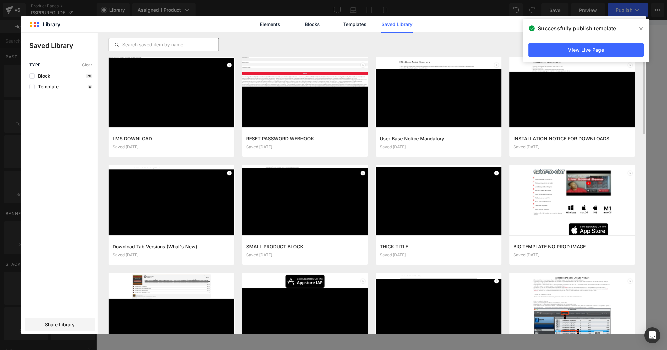
click at [184, 41] on input "text" at bounding box center [164, 45] width 110 height 8
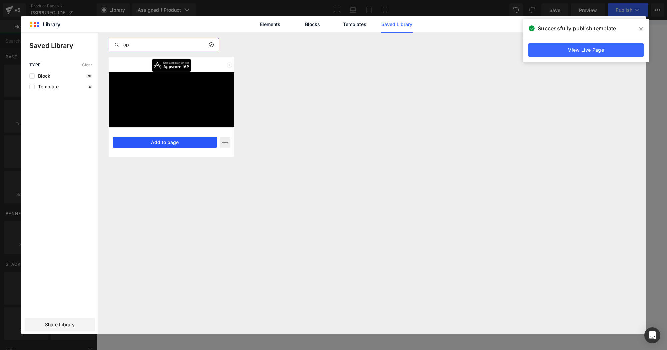
click at [173, 140] on button "Add to page" at bounding box center [165, 142] width 104 height 11
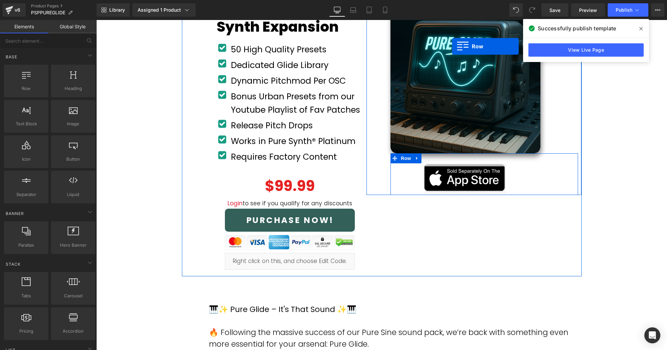
scroll to position [104, 0]
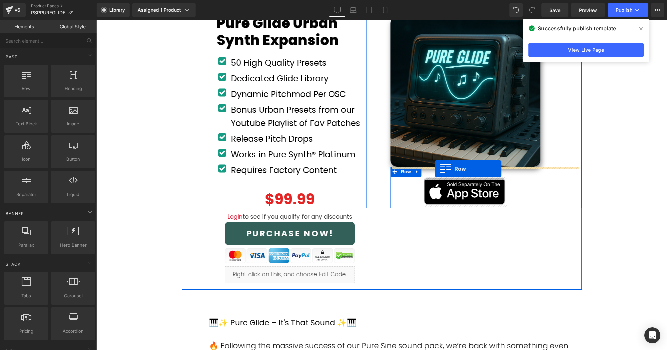
drag, startPoint x: 200, startPoint y: 97, endPoint x: 435, endPoint y: 168, distance: 244.9
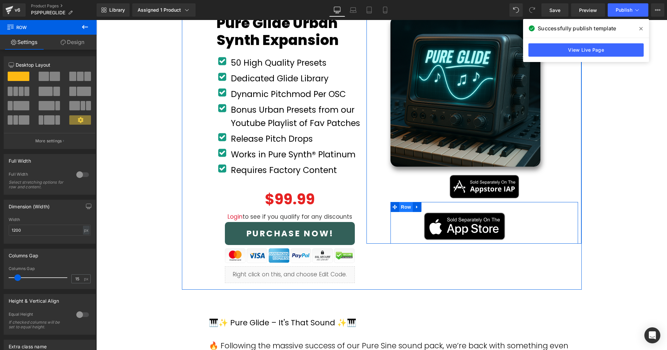
click at [405, 207] on span "Row" at bounding box center [405, 207] width 13 height 10
click at [407, 173] on span "Row" at bounding box center [405, 172] width 13 height 10
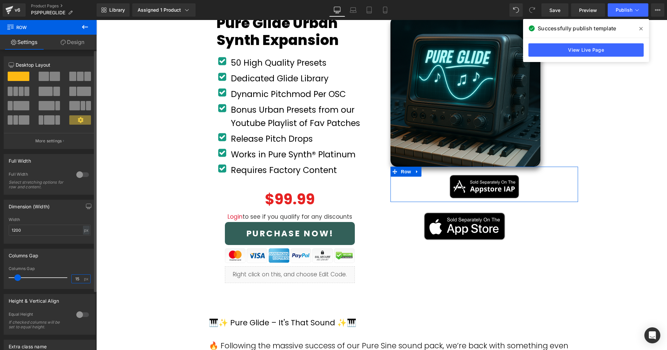
click at [77, 278] on input "15" at bounding box center [78, 278] width 12 height 8
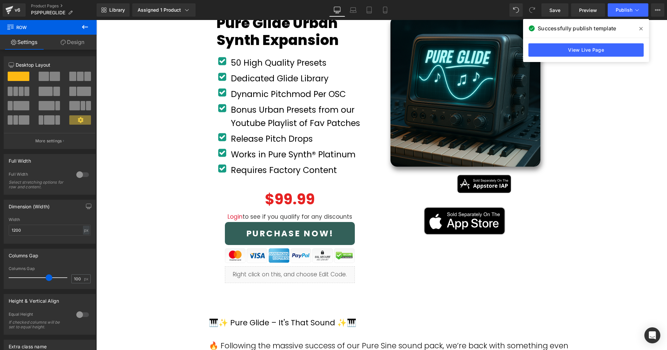
drag, startPoint x: 641, startPoint y: 27, endPoint x: 501, endPoint y: 39, distance: 140.3
click at [641, 27] on icon at bounding box center [640, 28] width 3 height 3
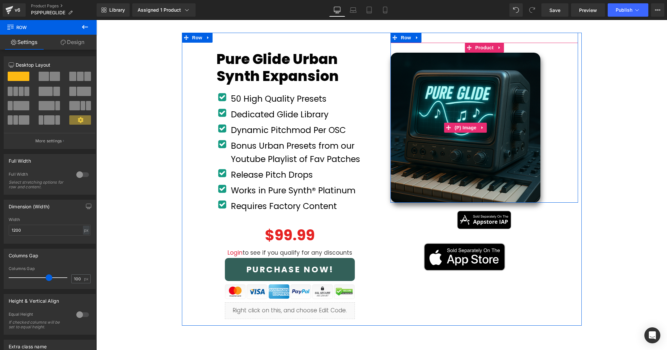
scroll to position [66, 0]
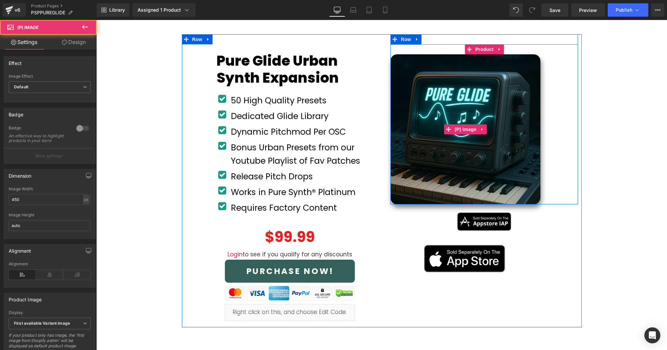
click at [496, 139] on img at bounding box center [465, 129] width 150 height 150
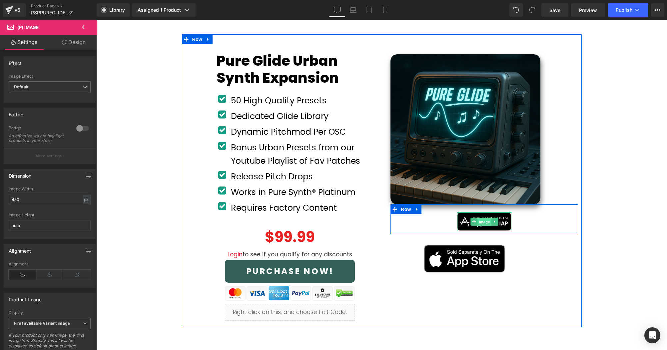
scroll to position [66, 0]
click at [484, 220] on span "Image" at bounding box center [484, 221] width 14 height 8
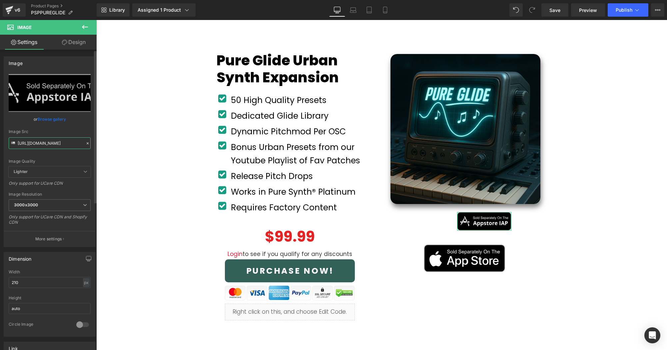
click at [62, 144] on input "[URL][DOMAIN_NAME]" at bounding box center [50, 143] width 82 height 12
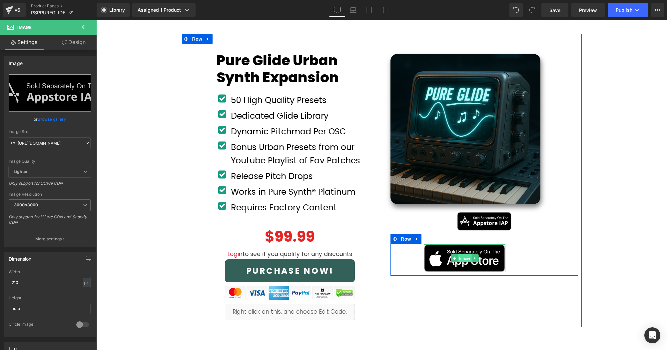
click at [469, 257] on span "Image" at bounding box center [465, 258] width 14 height 8
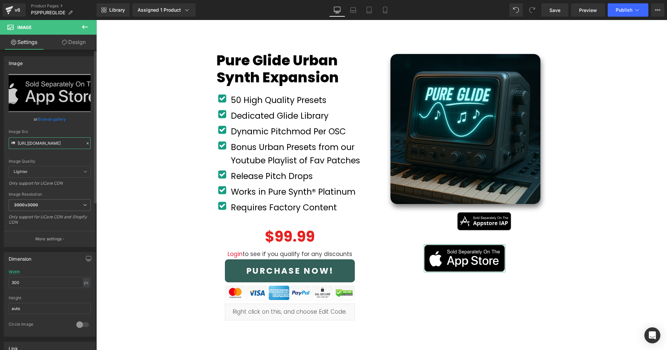
click at [68, 146] on input "[URL][DOMAIN_NAME]" at bounding box center [50, 143] width 82 height 12
paste input "EXPANSION"
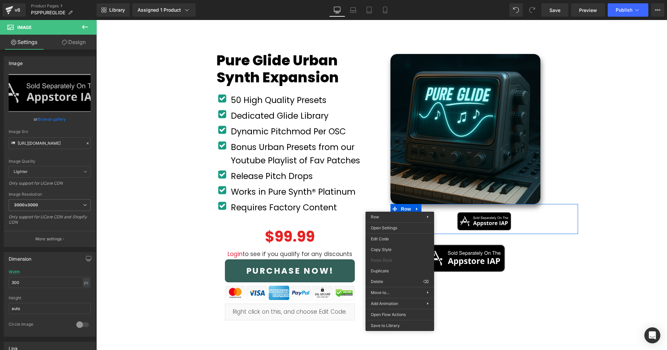
drag, startPoint x: 491, startPoint y: 303, endPoint x: 395, endPoint y: 283, distance: 98.3
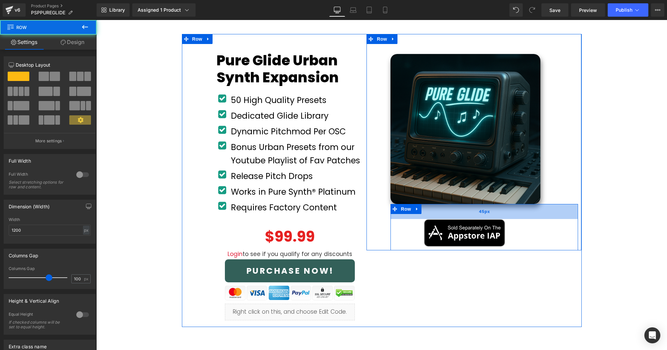
drag, startPoint x: 465, startPoint y: 207, endPoint x: 464, endPoint y: 211, distance: 4.7
click at [464, 211] on div "45px" at bounding box center [483, 211] width 187 height 15
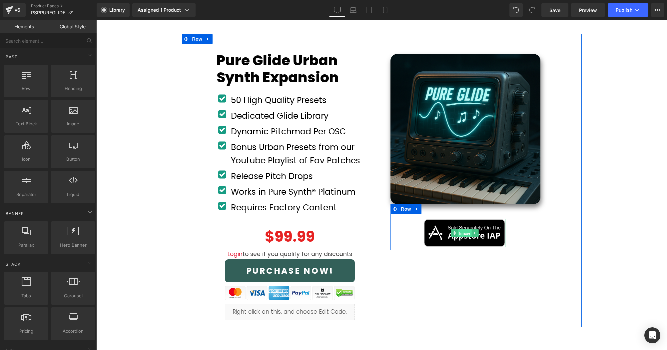
click at [469, 232] on span "Image" at bounding box center [465, 233] width 14 height 8
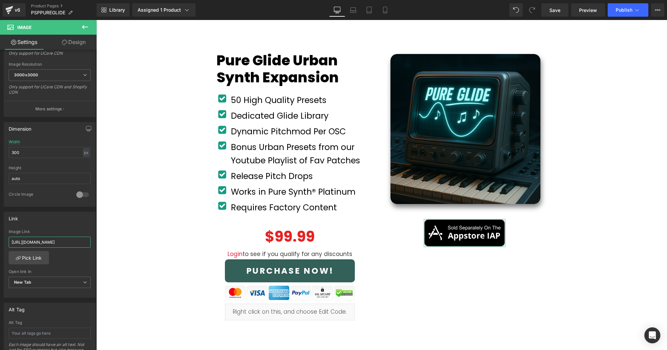
scroll to position [0, 39]
drag, startPoint x: 154, startPoint y: 261, endPoint x: 103, endPoint y: 242, distance: 54.6
click at [73, 242] on input "[URL][DOMAIN_NAME]" at bounding box center [50, 241] width 82 height 11
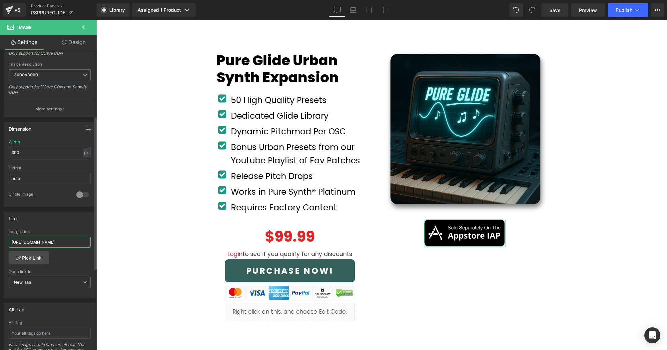
click at [73, 242] on input "[URL][DOMAIN_NAME]" at bounding box center [50, 241] width 82 height 11
paste input "pure-synth-platinum/id1459688500?see-all=in-app-purchases"
click at [622, 9] on span "Publish" at bounding box center [623, 9] width 17 height 5
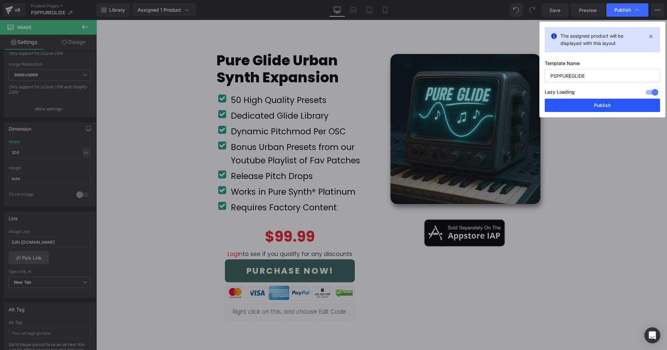
click at [596, 100] on button "Publish" at bounding box center [601, 105] width 115 height 13
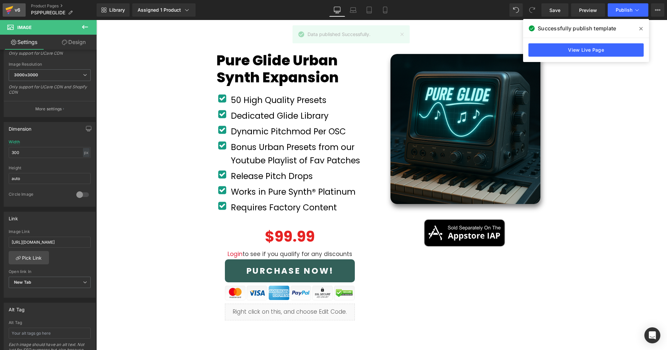
click at [14, 13] on div "v6" at bounding box center [17, 10] width 8 height 9
